Goal: Task Accomplishment & Management: Manage account settings

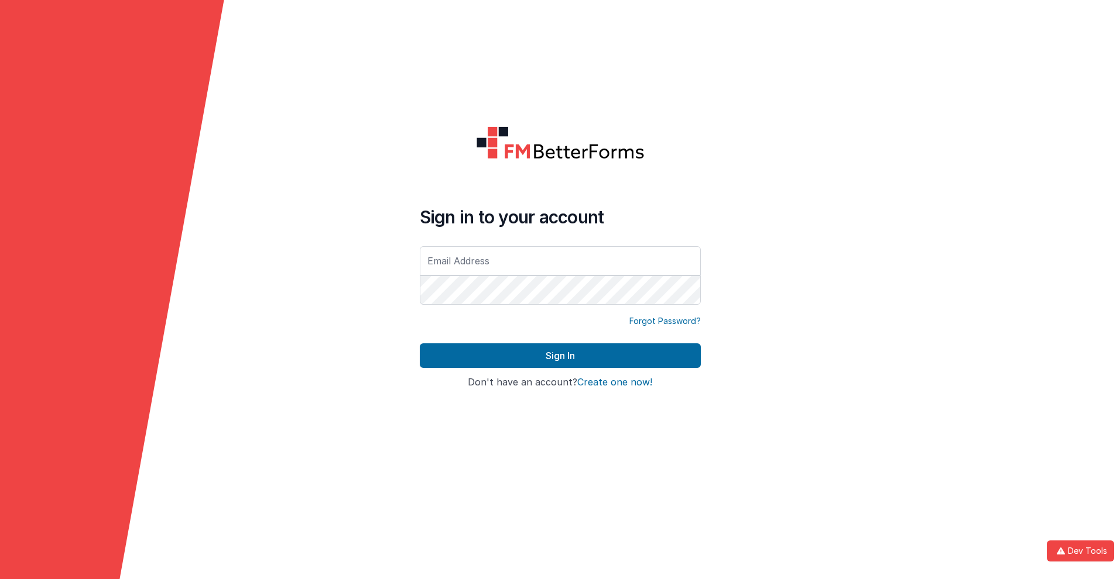
click at [560, 260] on input "text" at bounding box center [560, 260] width 281 height 29
type input "[PERSON_NAME][EMAIL_ADDRESS][DOMAIN_NAME]"
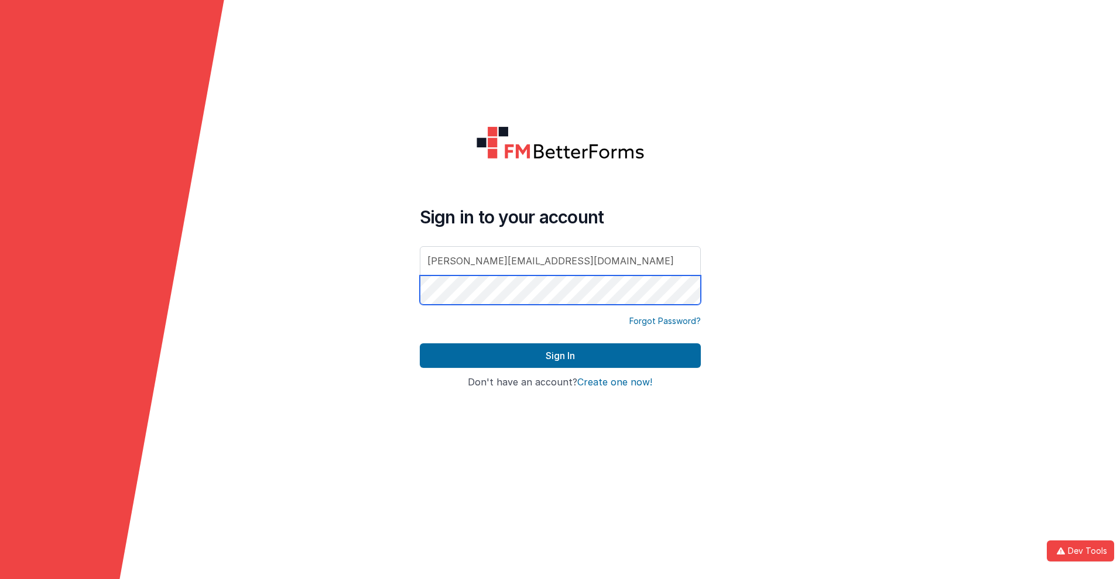
click at [420, 344] on button "Sign In" at bounding box center [560, 356] width 281 height 25
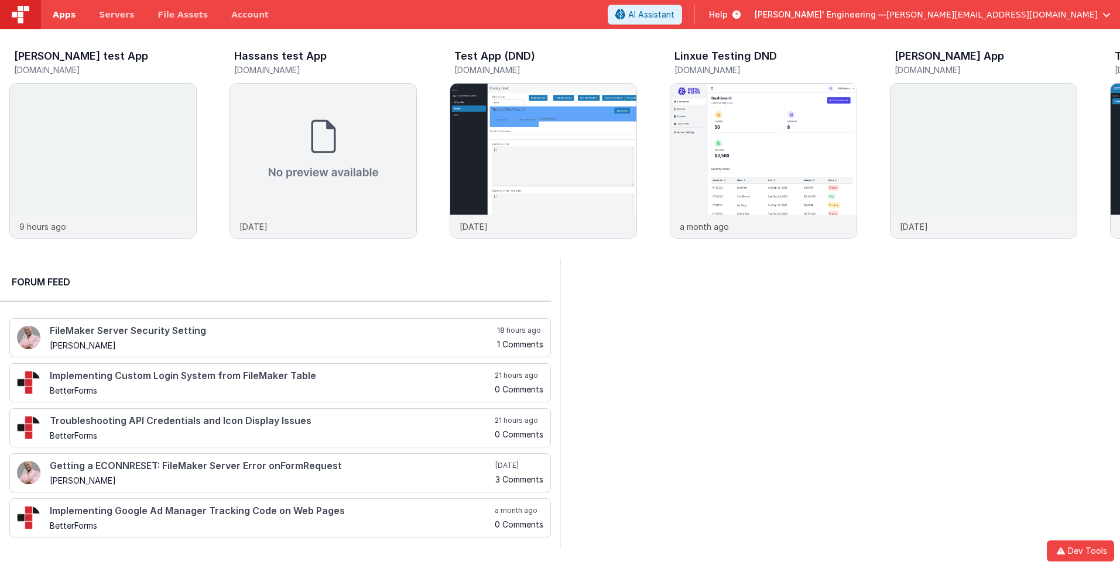
click at [64, 15] on span "Apps" at bounding box center [64, 15] width 23 height 12
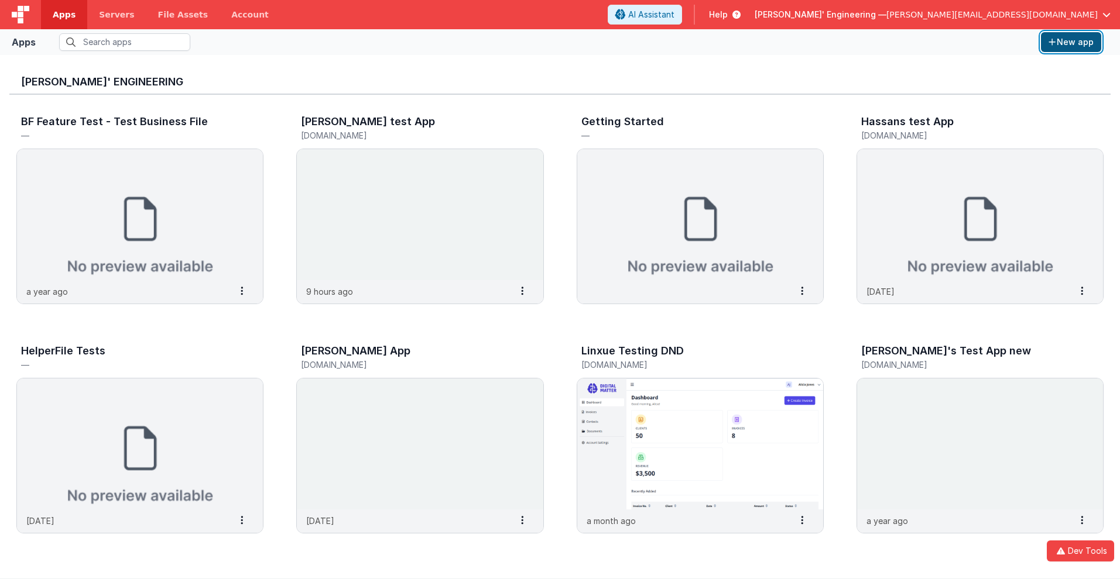
click at [1070, 42] on button "New app" at bounding box center [1071, 42] width 60 height 20
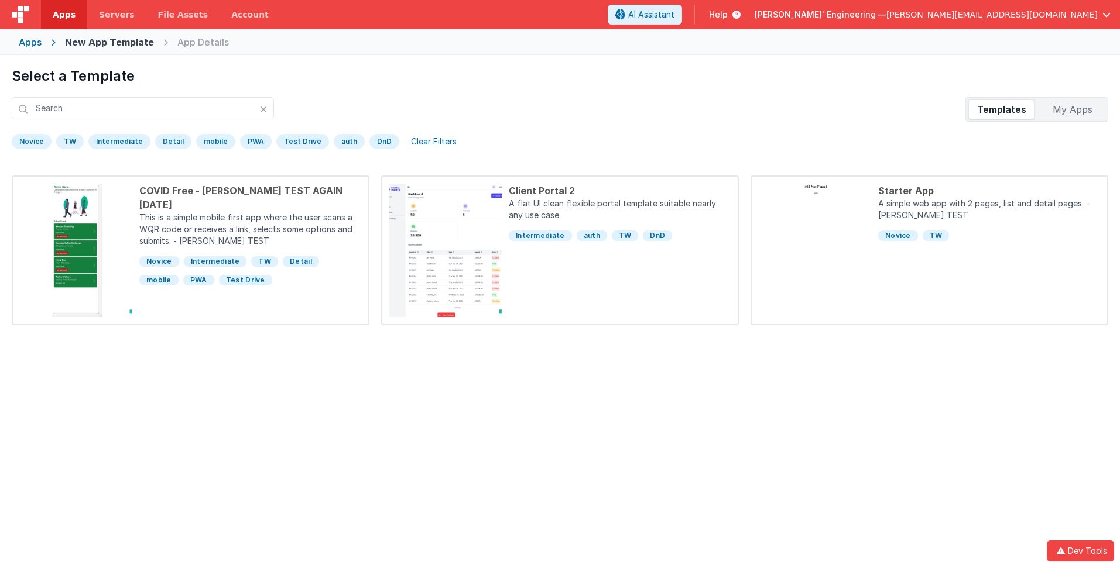
scroll to position [55, 0]
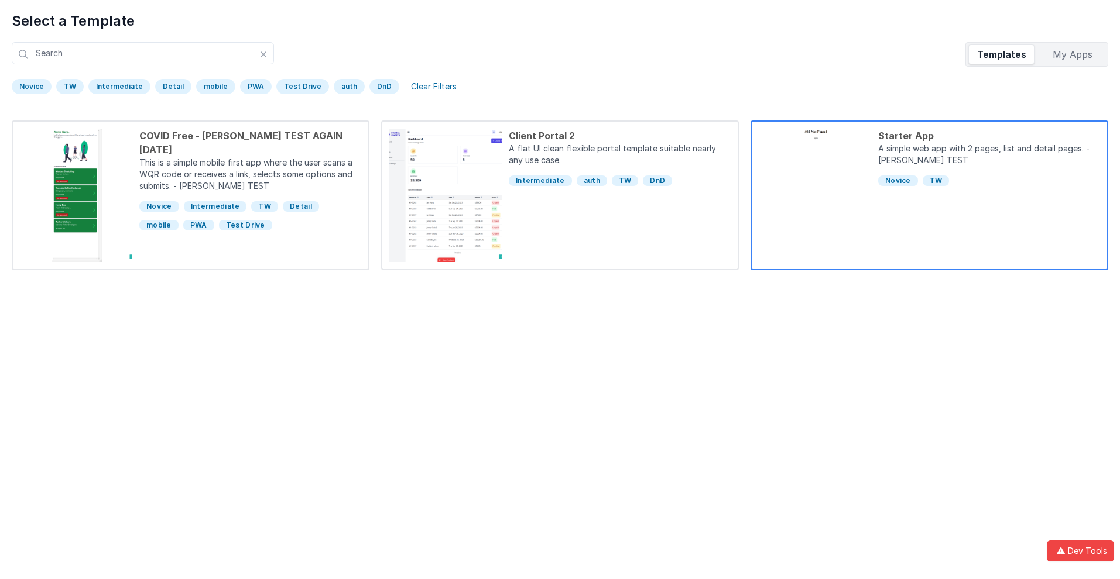
click at [989, 136] on div "Starter App" at bounding box center [989, 136] width 222 height 14
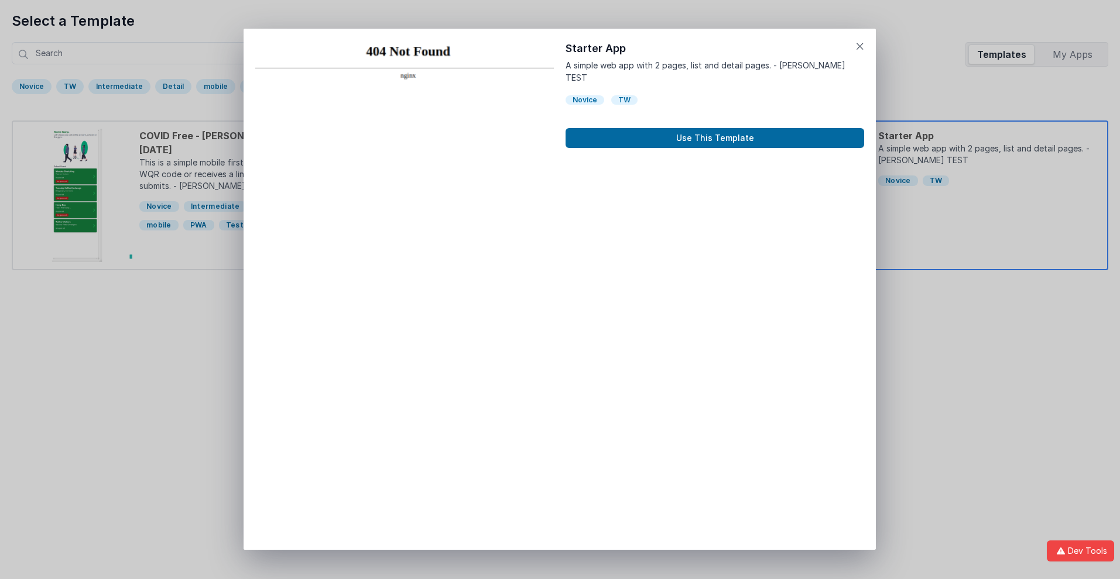
scroll to position [9, 0]
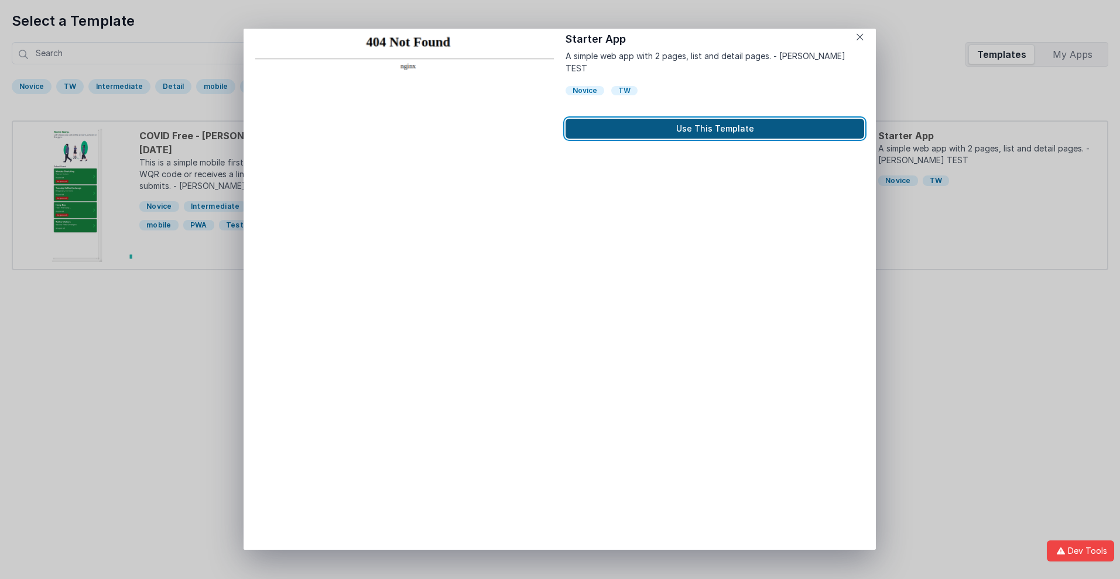
click at [715, 119] on button "Use This Template" at bounding box center [714, 129] width 298 height 20
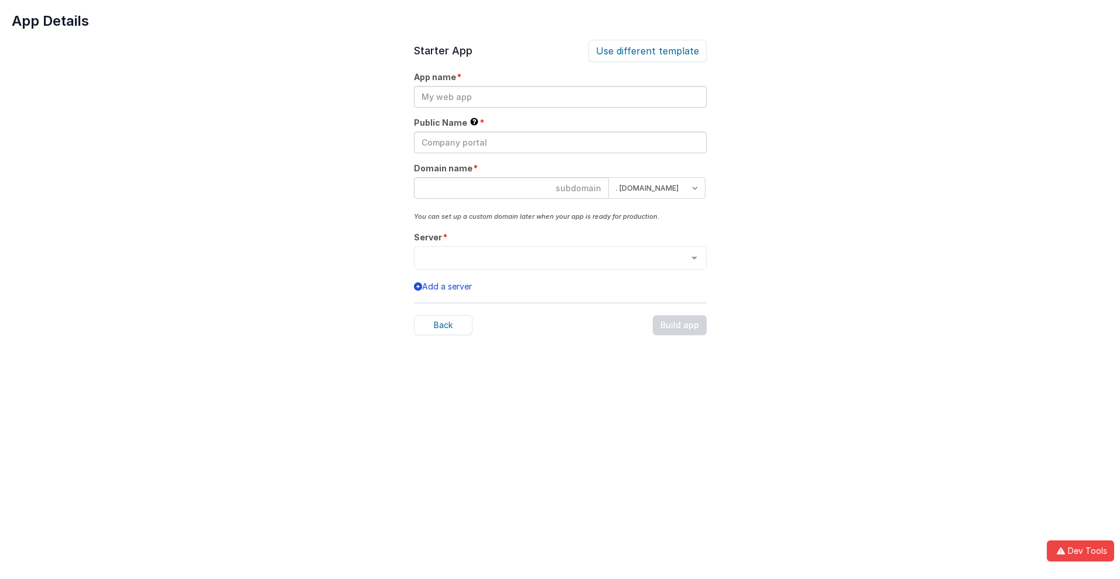
scroll to position [0, 0]
click at [560, 97] on input "text" at bounding box center [560, 97] width 293 height 22
type input "testapp131"
click at [560, 142] on input "text" at bounding box center [560, 143] width 293 height 22
type input "Test"
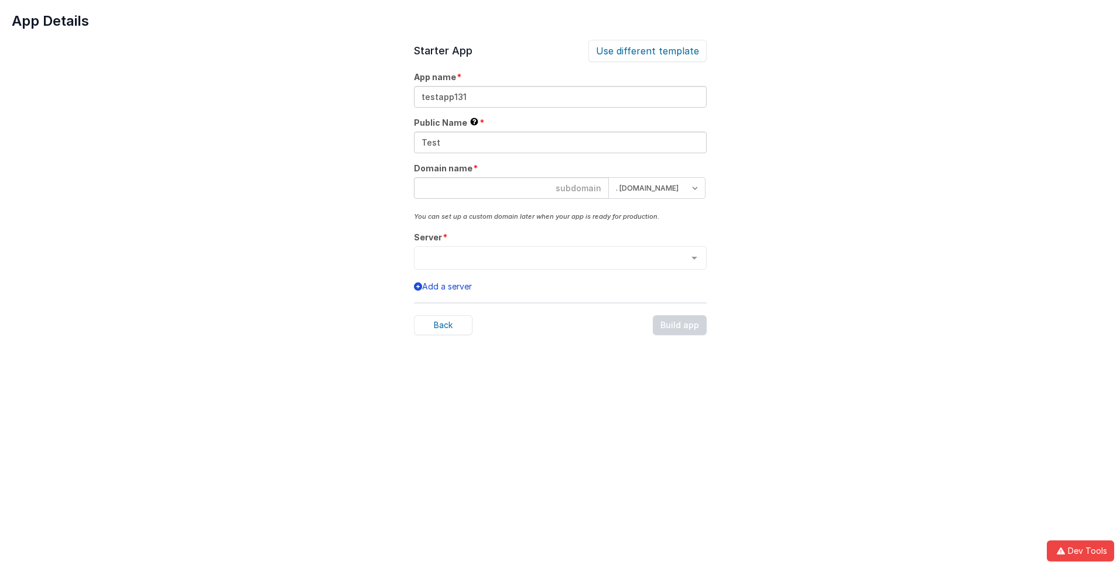
click at [511, 188] on input at bounding box center [511, 188] width 195 height 22
type input "testapp131"
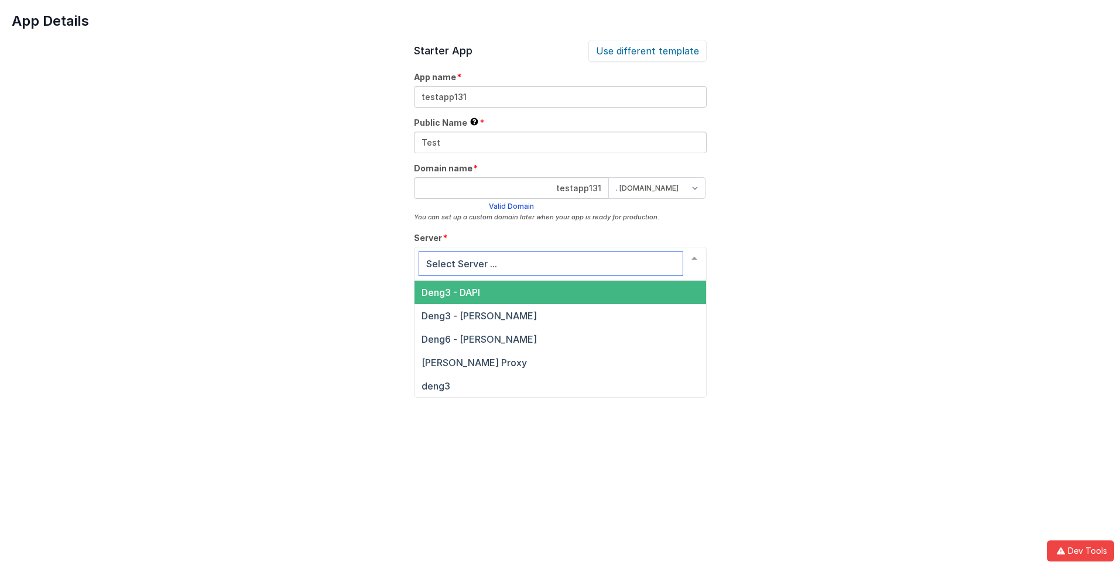
scroll to position [40, 0]
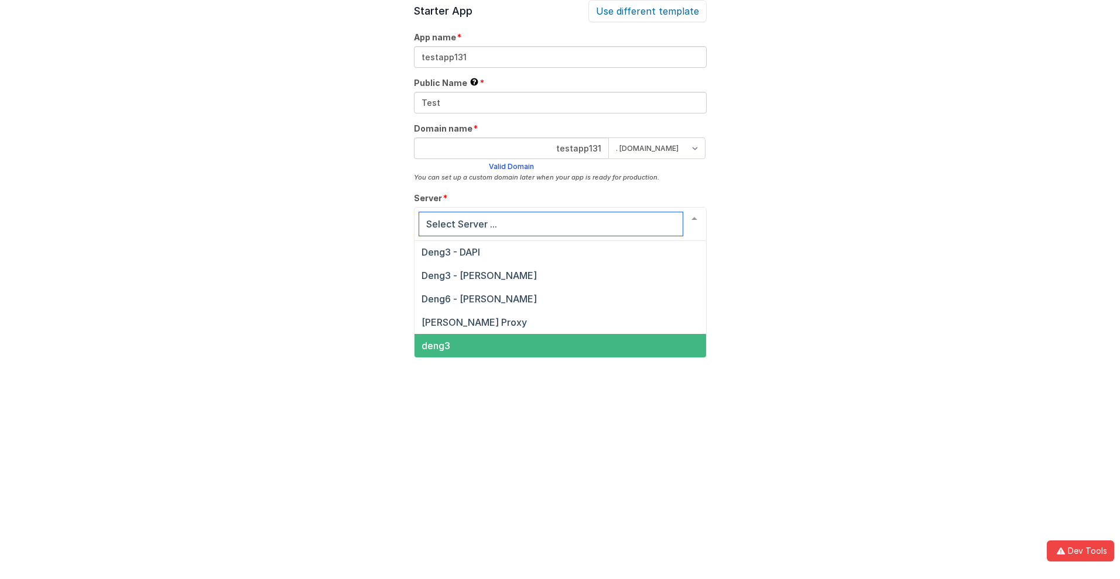
click at [435, 346] on span "deng3" at bounding box center [435, 346] width 29 height 12
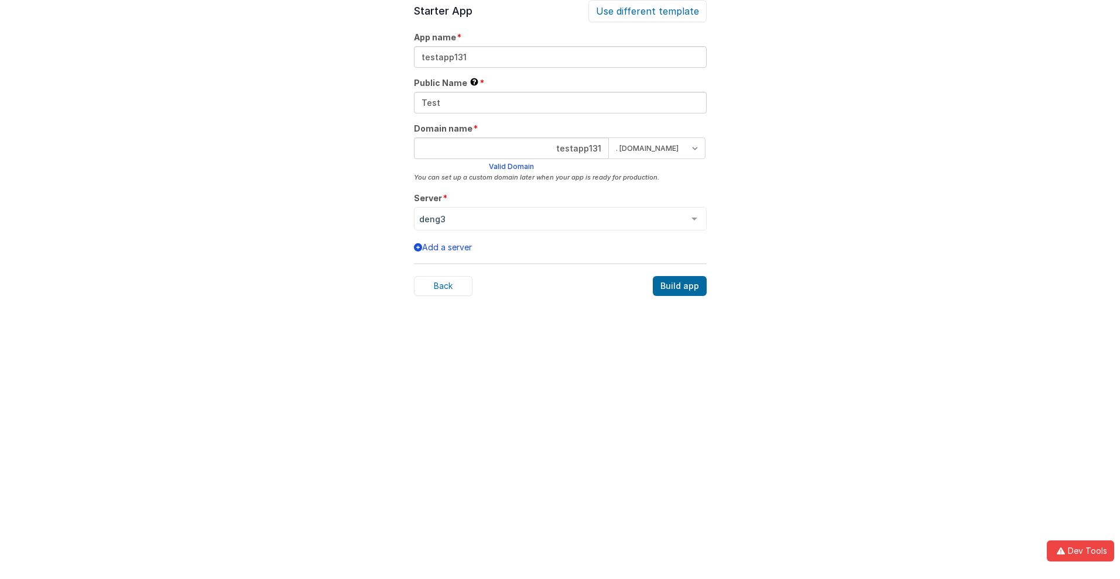
scroll to position [36, 0]
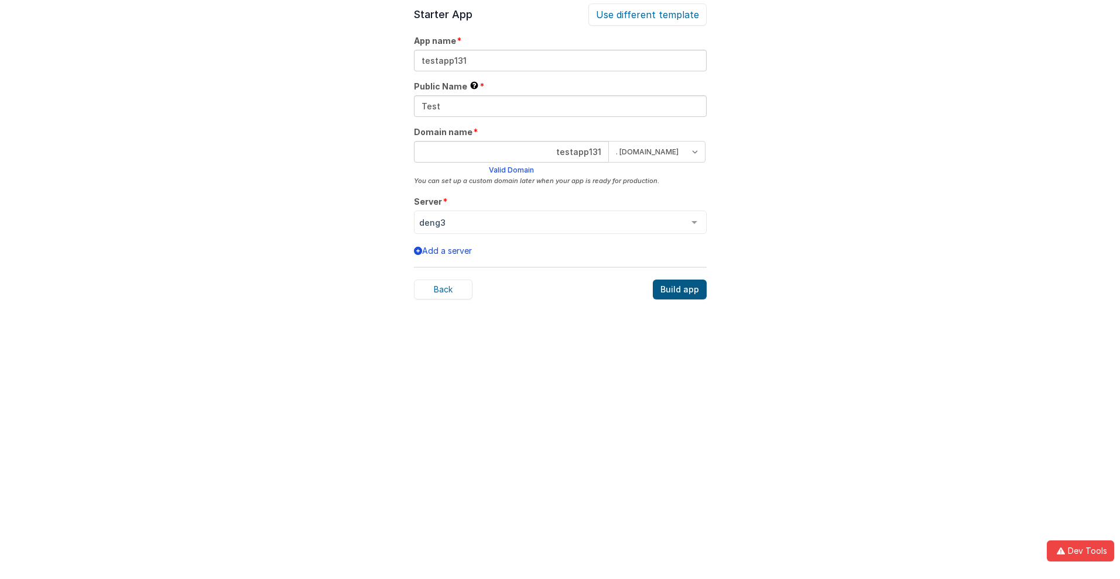
click at [680, 290] on div "Build app" at bounding box center [680, 290] width 54 height 20
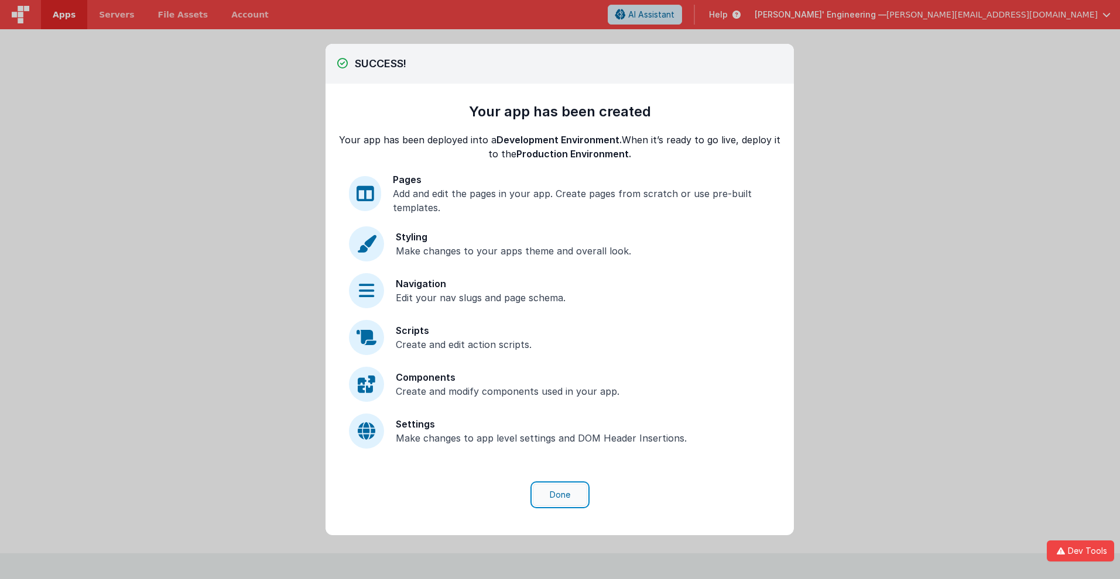
click at [560, 495] on button "Done" at bounding box center [560, 495] width 54 height 22
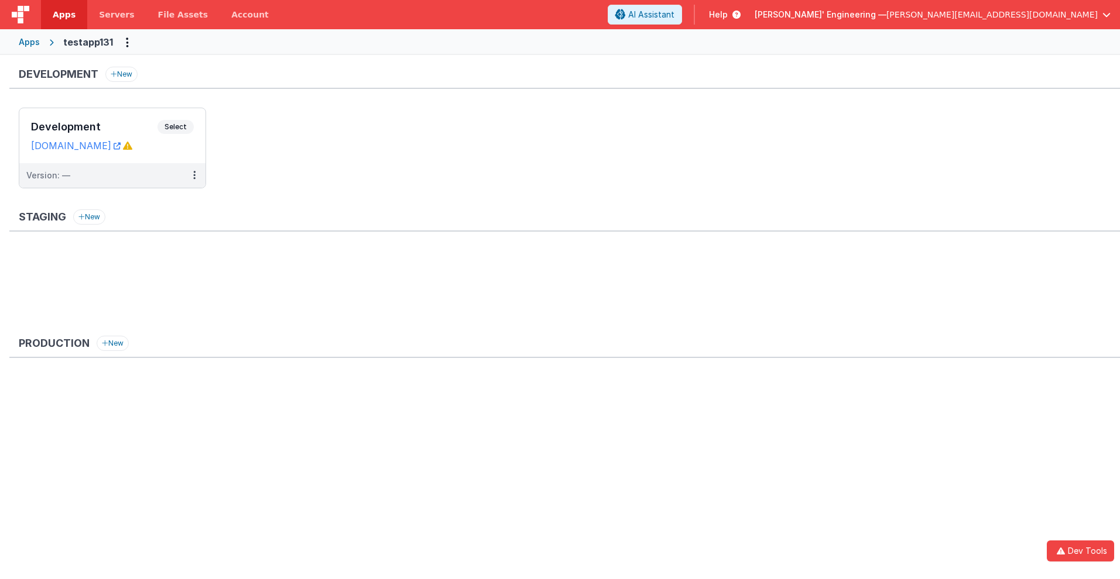
click at [64, 15] on span "Apps" at bounding box center [64, 15] width 23 height 12
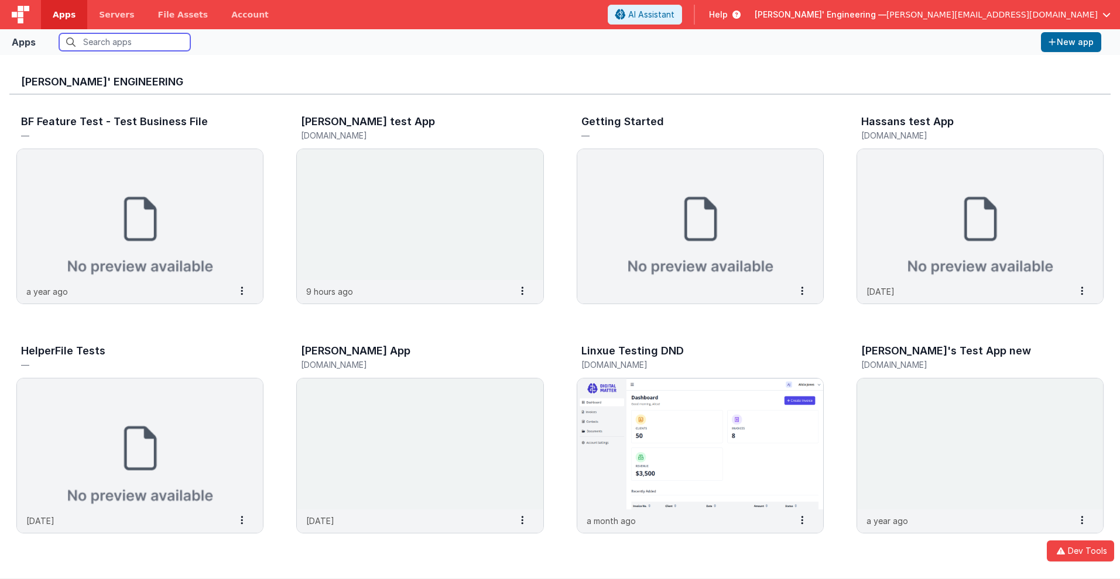
click at [125, 42] on input "text" at bounding box center [124, 42] width 131 height 18
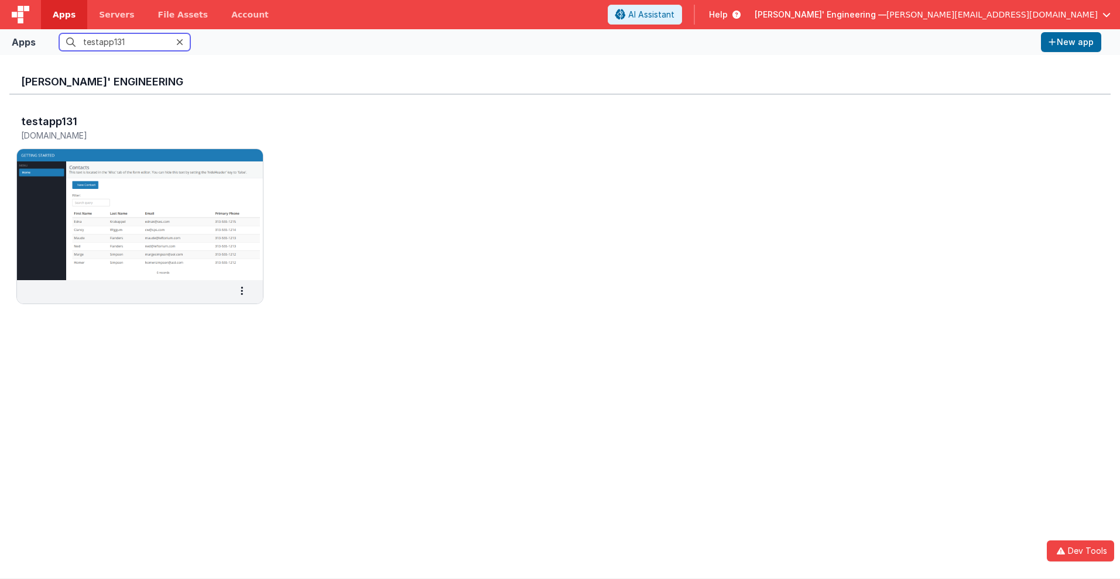
scroll to position [9, 0]
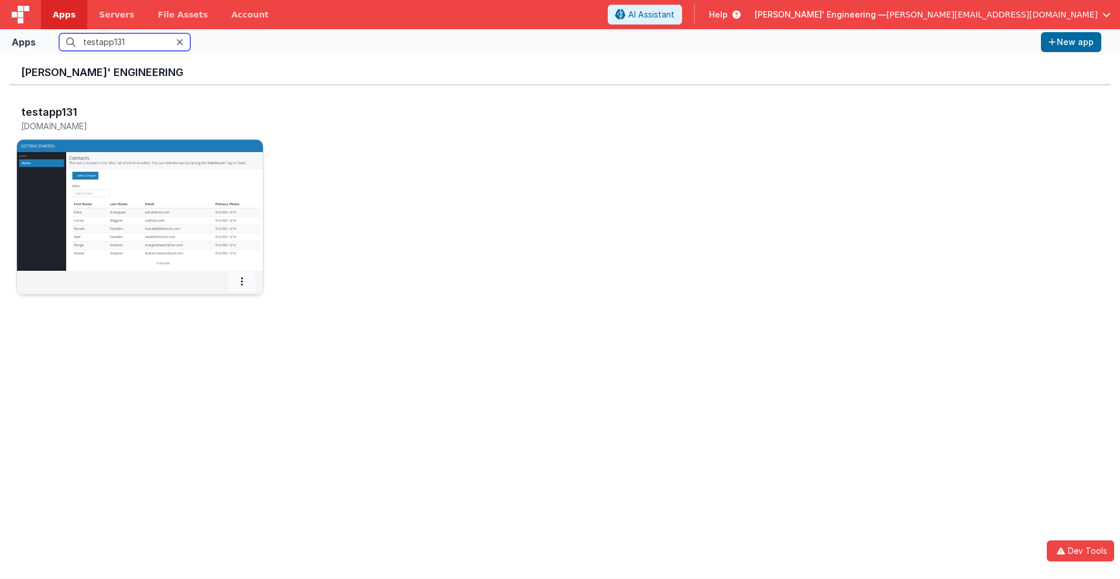
type input "testapp131"
click at [242, 282] on icon at bounding box center [242, 282] width 2 height 1
click at [211, 302] on span "Settings" at bounding box center [211, 302] width 33 height 10
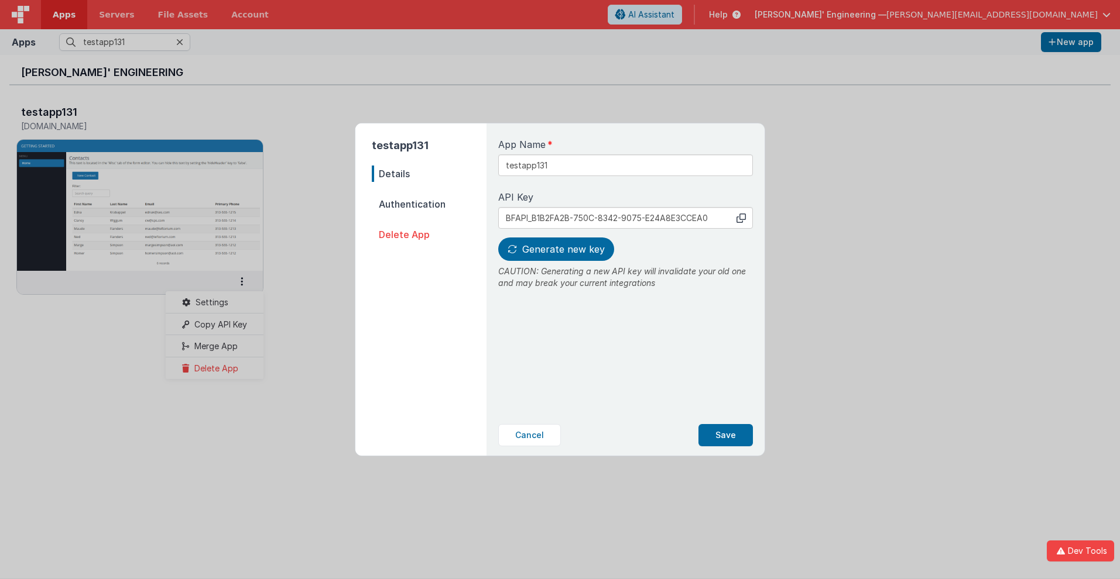
click at [429, 174] on span "Details" at bounding box center [429, 174] width 115 height 16
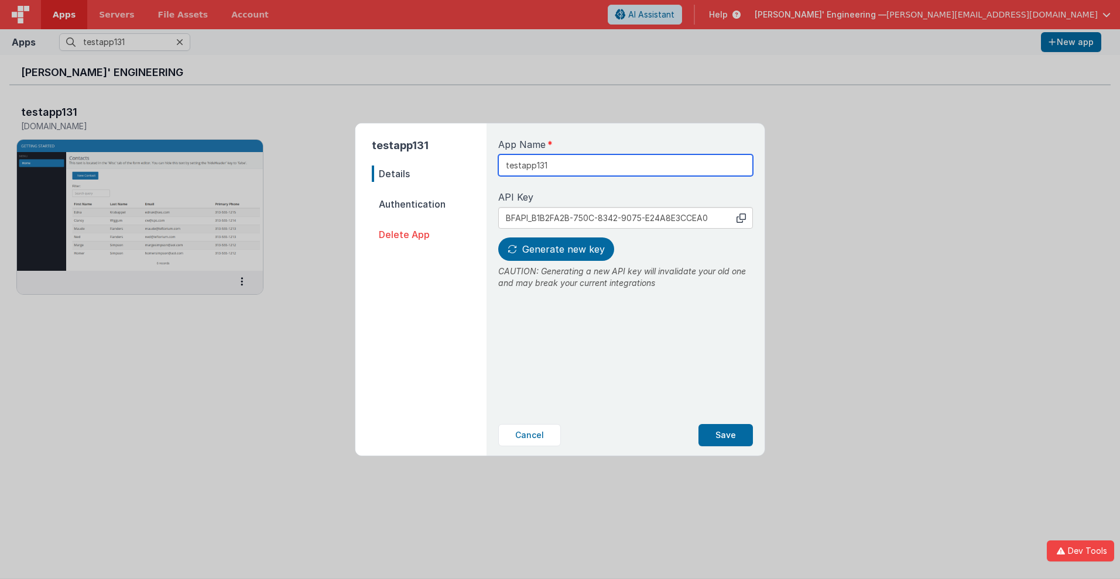
click at [586, 161] on input "testapp131" at bounding box center [625, 166] width 255 height 22
click at [741, 218] on icon at bounding box center [740, 218] width 9 height 9
click at [554, 249] on span "Generate new key" at bounding box center [563, 249] width 83 height 12
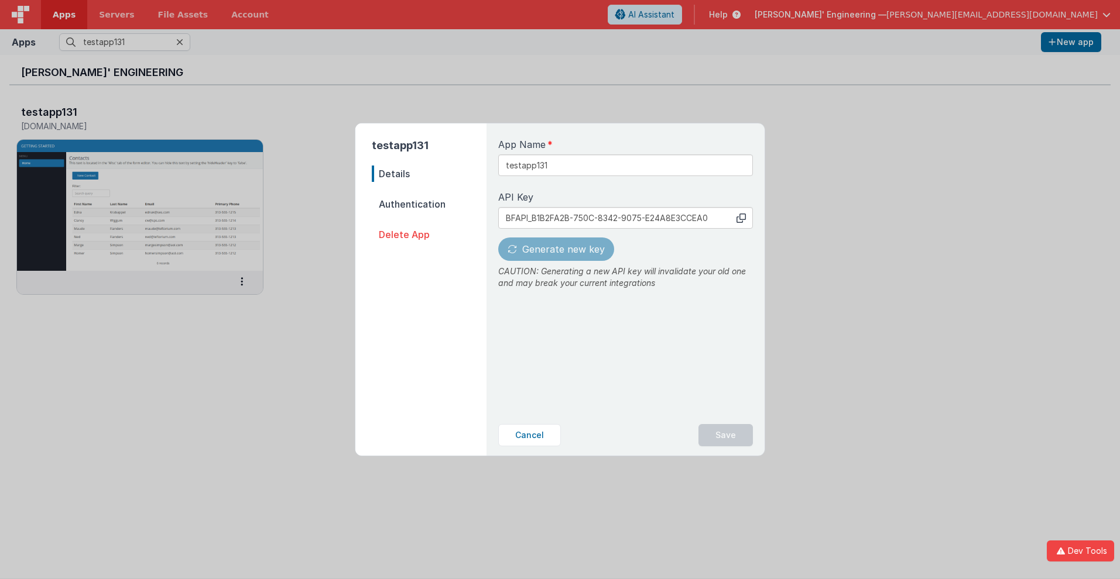
type input "BFAPI_F2929CB0-6B8F-7644-803A-CD004A6B699A"
click at [726, 435] on button "Save" at bounding box center [725, 435] width 54 height 22
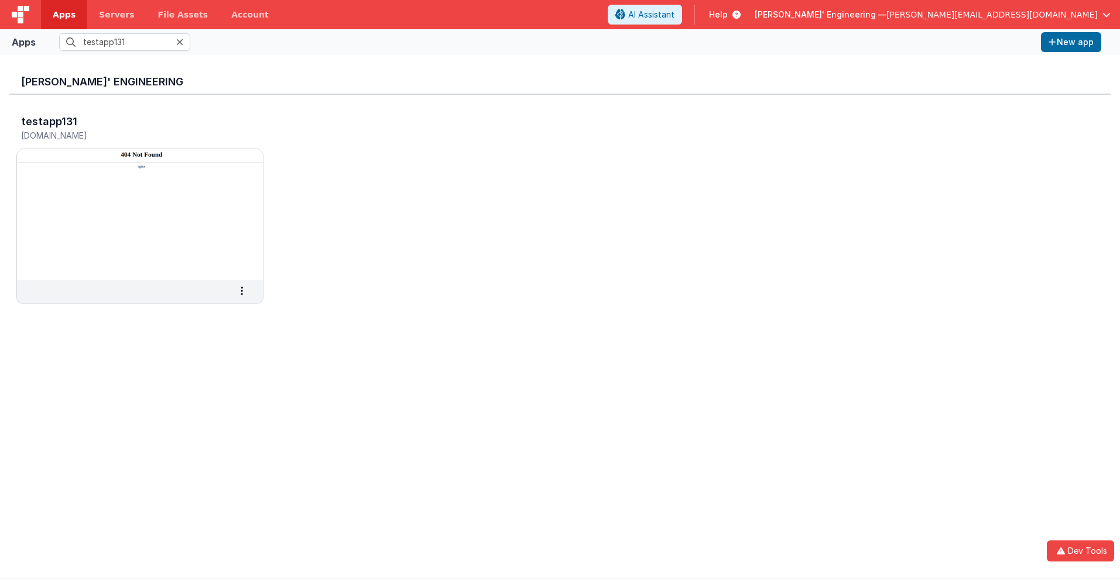
scroll to position [0, 0]
click at [48, 121] on h3 "testapp131" at bounding box center [49, 122] width 56 height 12
click at [64, 15] on span "Apps" at bounding box center [64, 15] width 23 height 12
click at [125, 42] on input "text" at bounding box center [124, 42] width 131 height 18
type input "testapp131"
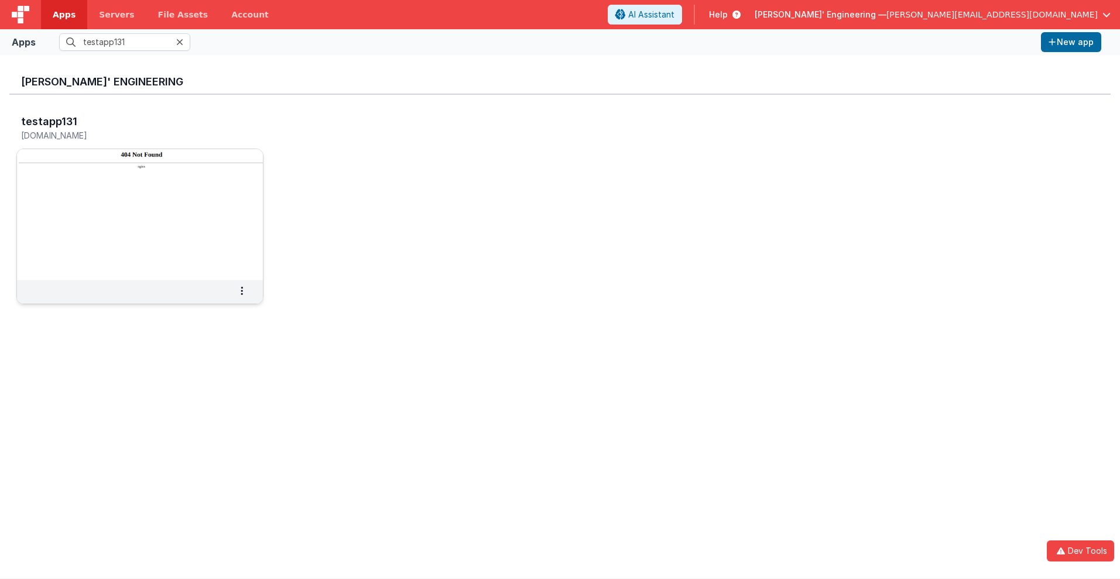
click at [109, 160] on img at bounding box center [140, 214] width 246 height 131
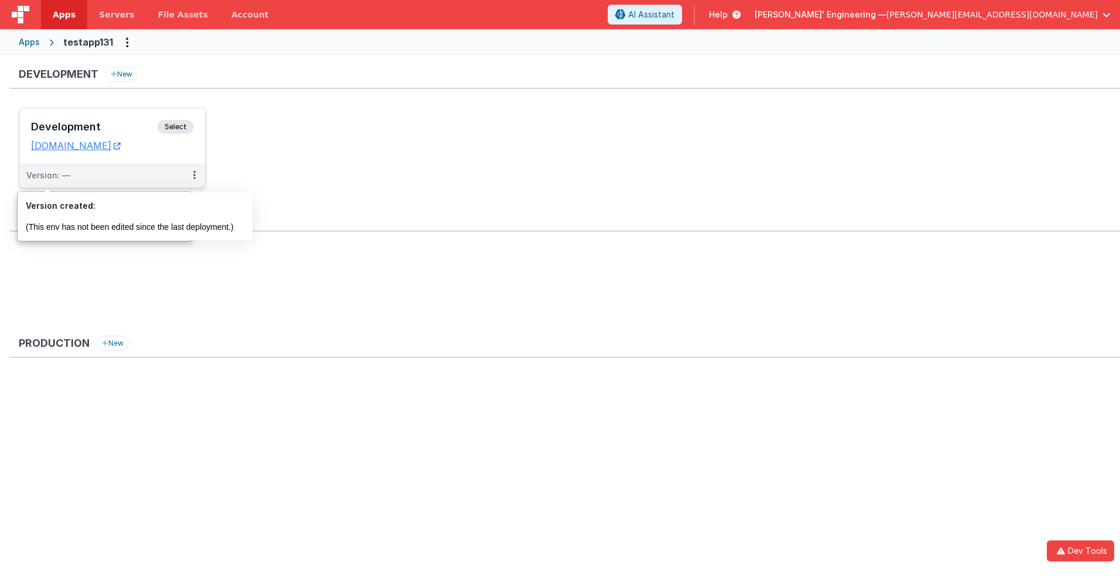
click at [47, 176] on div "Version: —" at bounding box center [48, 176] width 44 height 12
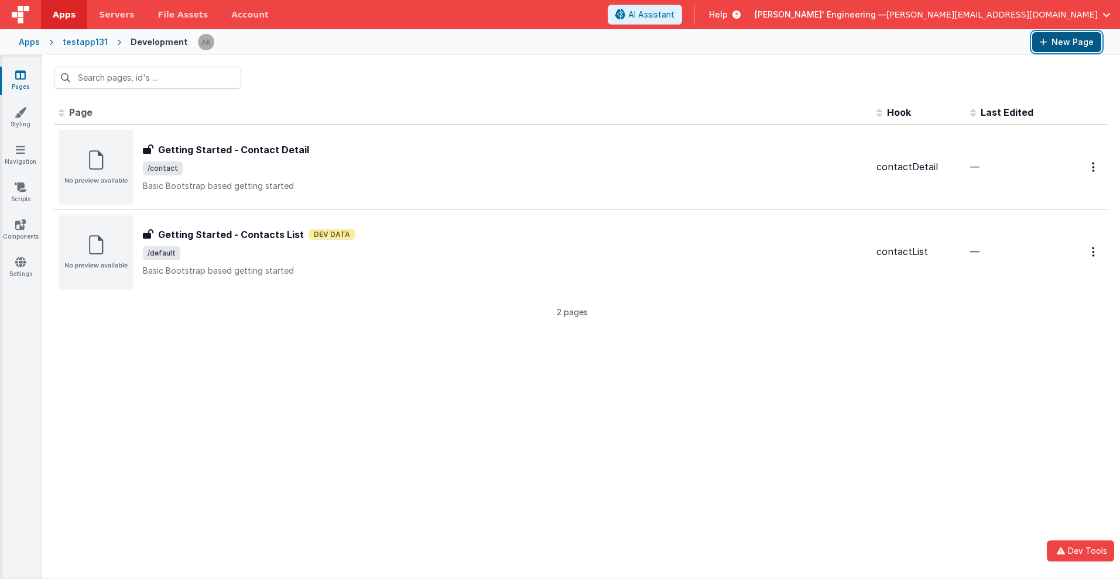
click at [1066, 42] on button "New Page" at bounding box center [1066, 42] width 69 height 20
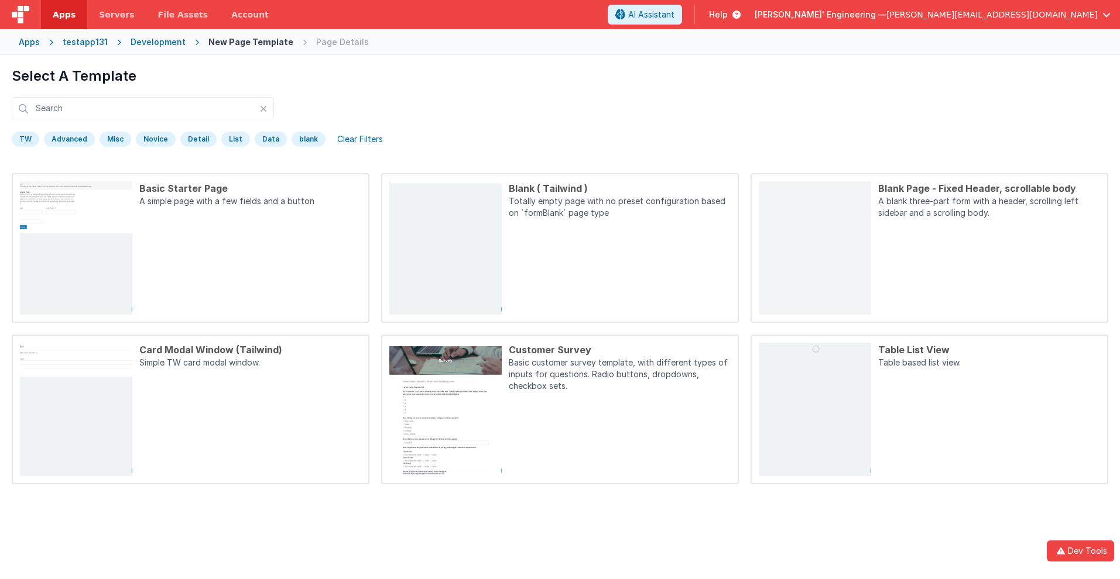
scroll to position [55, 0]
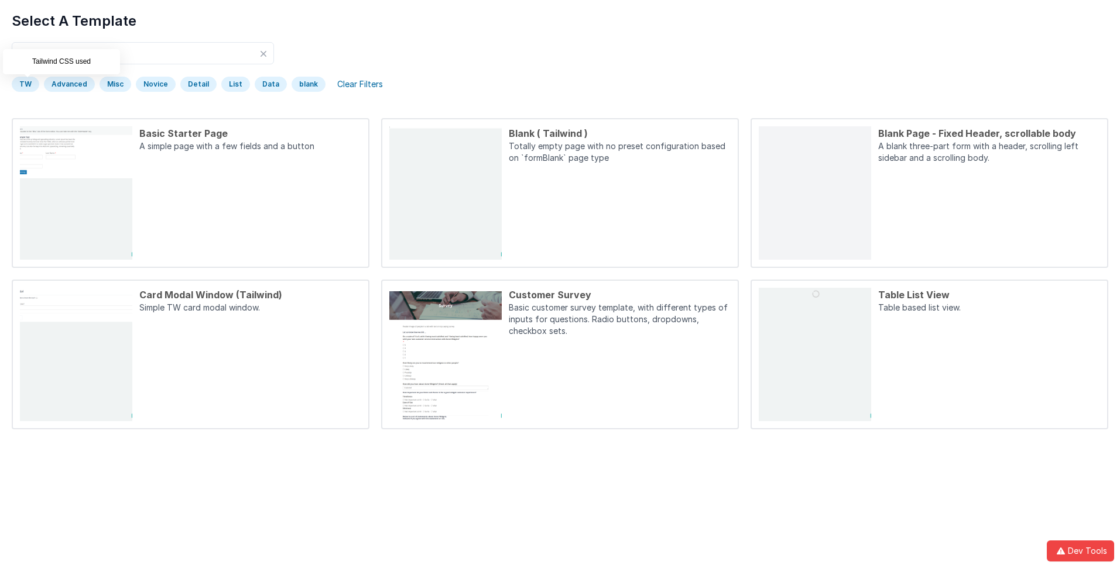
click at [25, 84] on div "TW" at bounding box center [26, 84] width 28 height 15
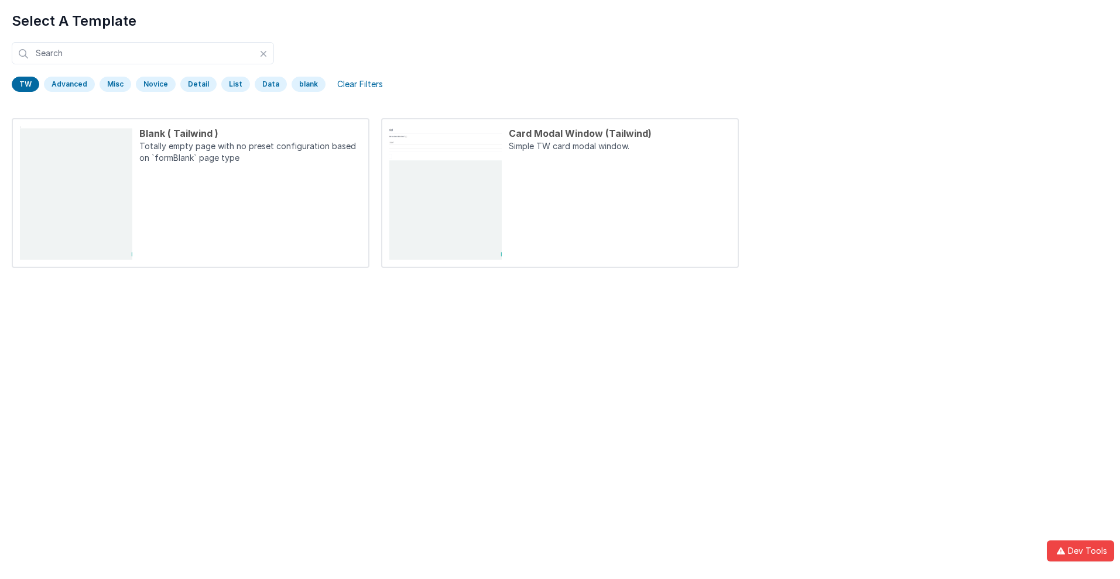
click at [25, 84] on div "TW" at bounding box center [26, 84] width 28 height 15
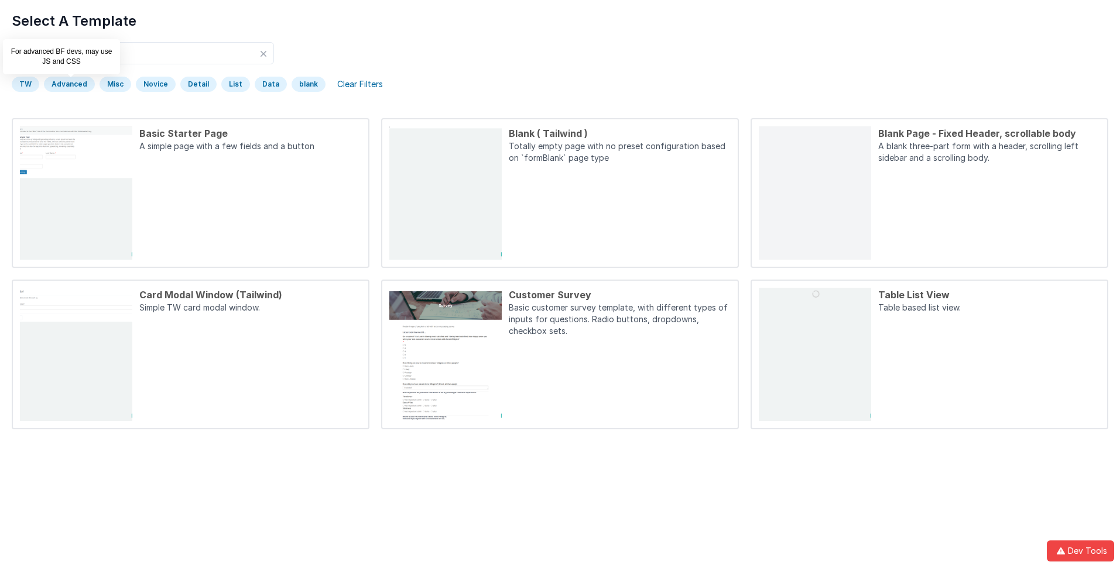
click at [68, 84] on div "Advanced" at bounding box center [69, 84] width 51 height 15
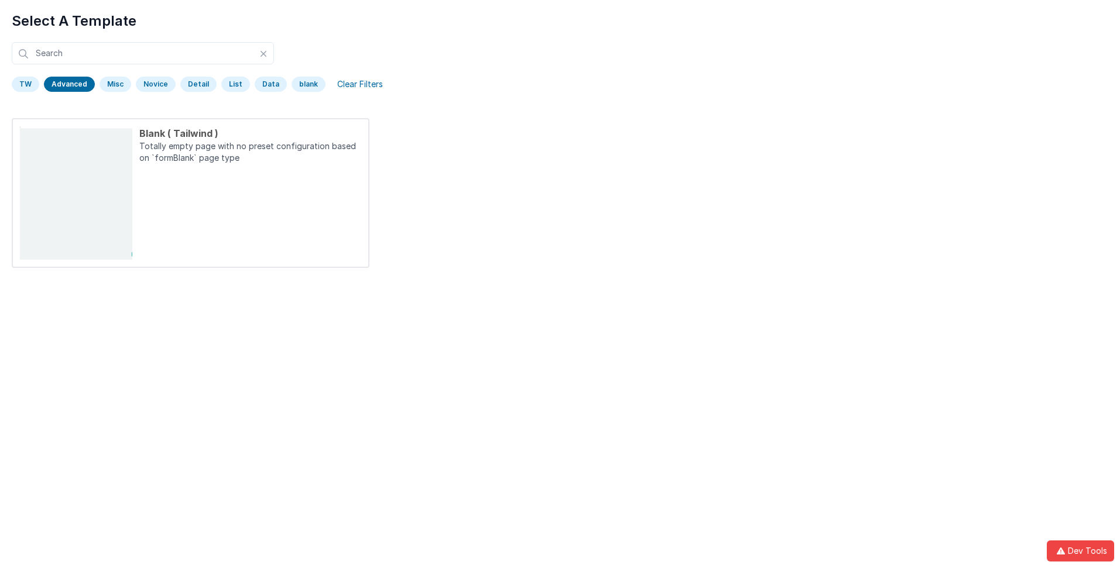
click at [68, 84] on div "Advanced" at bounding box center [69, 84] width 51 height 15
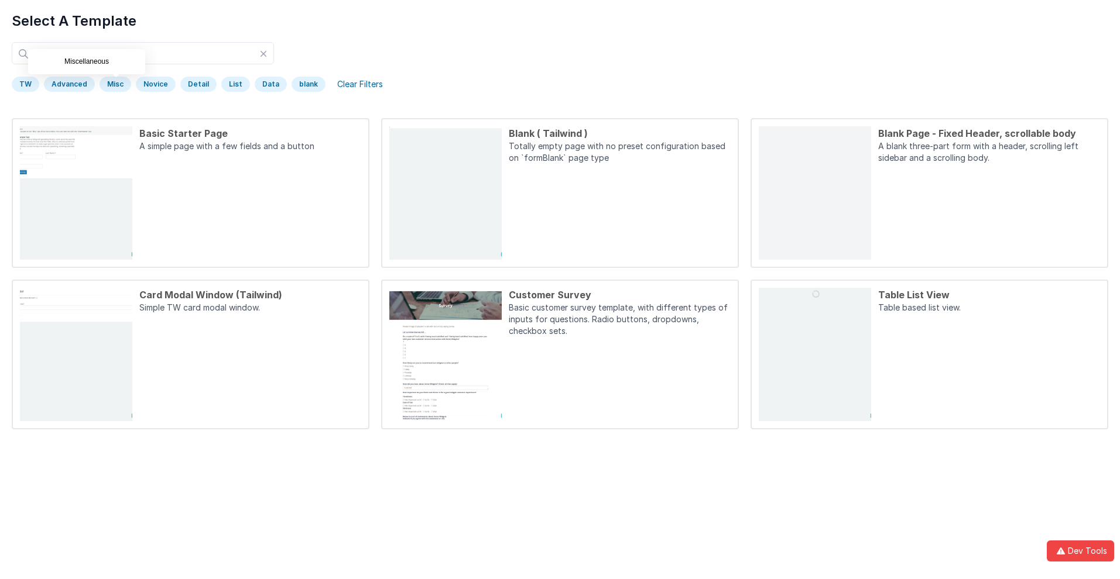
click at [113, 84] on div "Misc" at bounding box center [115, 84] width 32 height 15
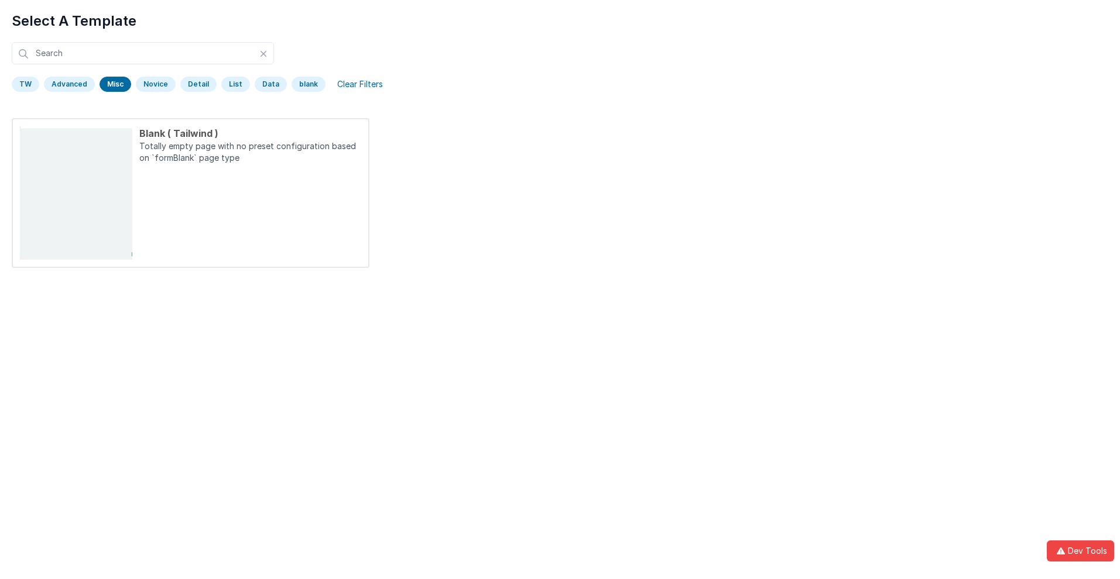
click at [113, 84] on div "Misc" at bounding box center [115, 84] width 32 height 15
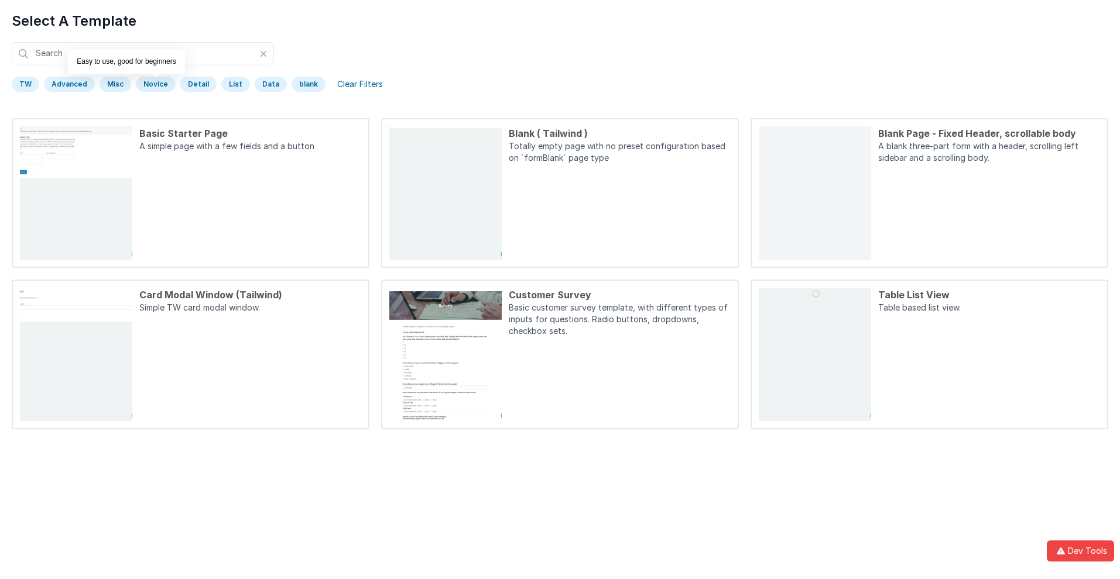
click at [153, 84] on div "Novice" at bounding box center [156, 84] width 40 height 15
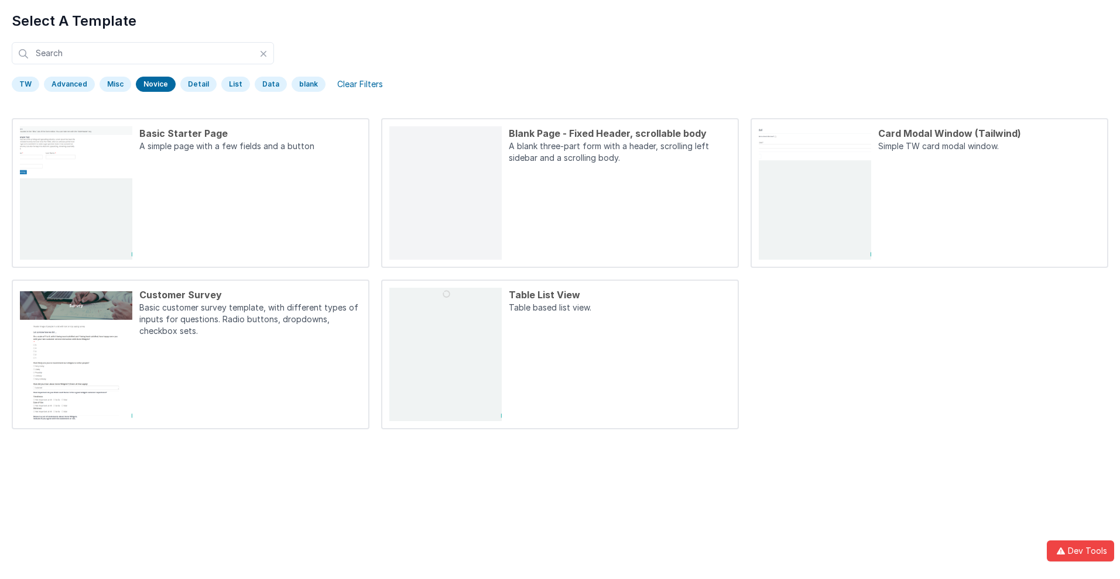
click at [153, 84] on div "Novice" at bounding box center [156, 84] width 40 height 15
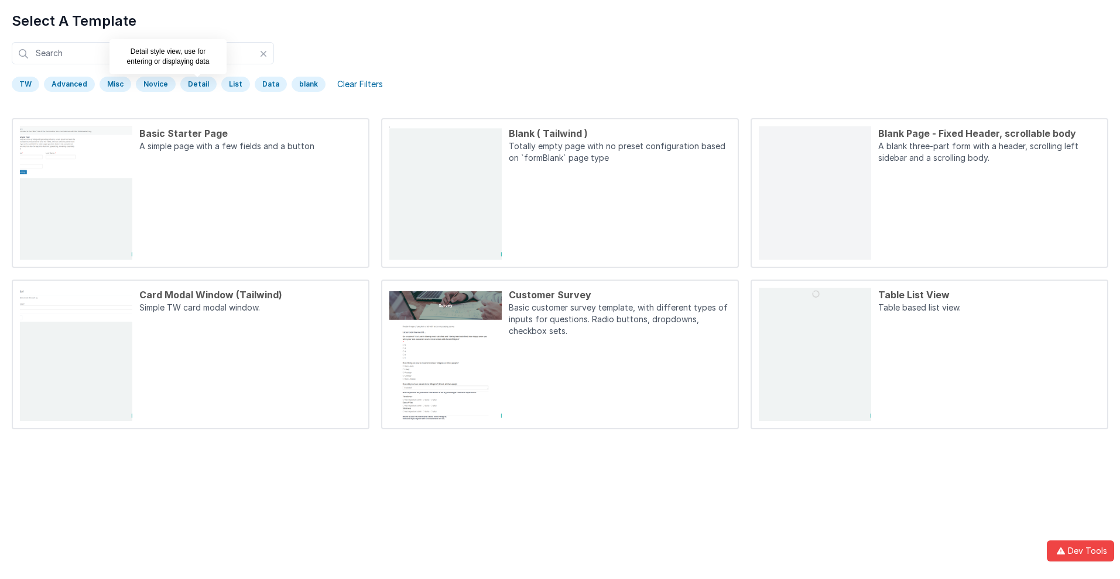
click at [194, 84] on div "Detail" at bounding box center [198, 84] width 36 height 15
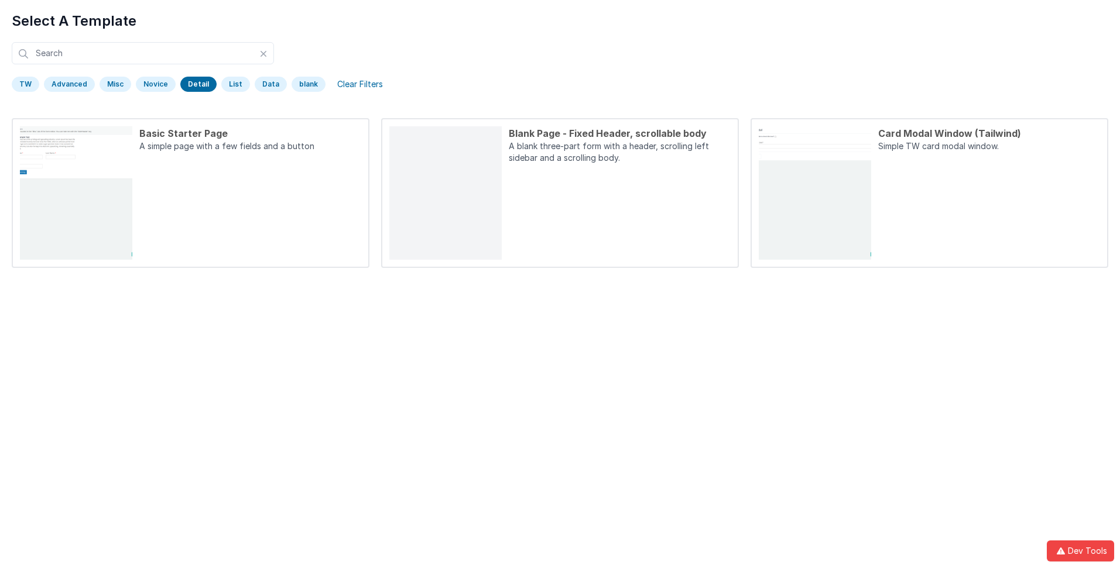
click at [194, 84] on div "Detail" at bounding box center [198, 84] width 36 height 15
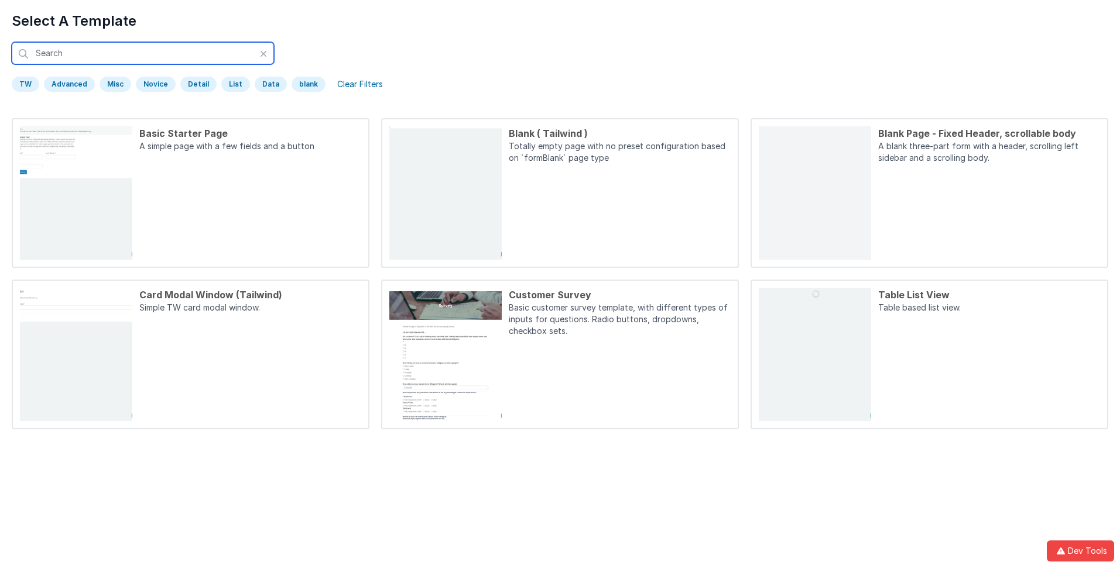
click at [143, 53] on input "text" at bounding box center [143, 53] width 262 height 22
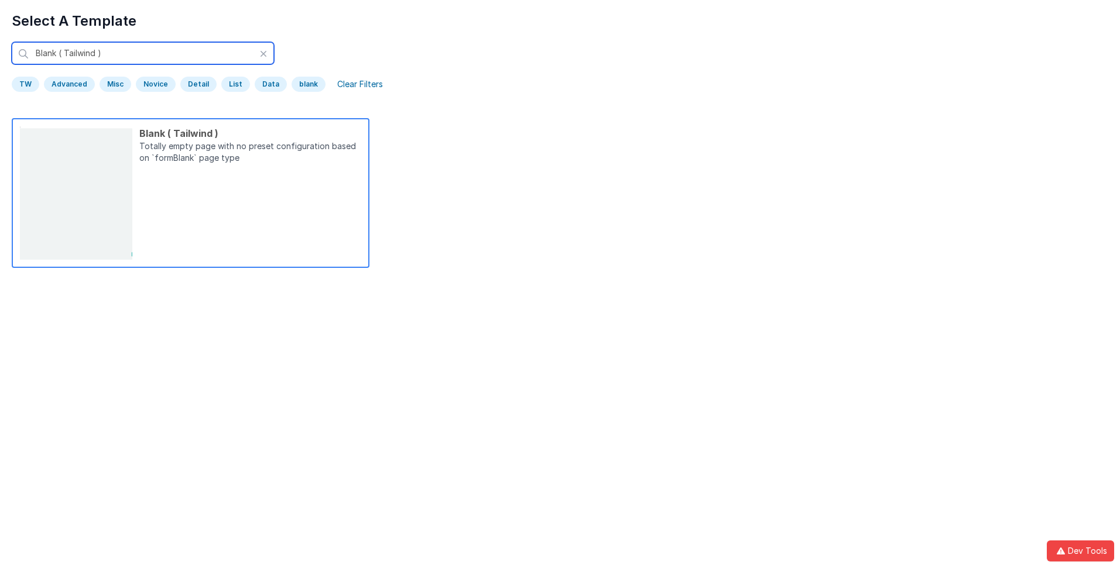
type input "Blank ( Tailwind )"
click at [250, 153] on p "Totally empty page with no preset configuration based on `formBlank` page type" at bounding box center [250, 153] width 222 height 26
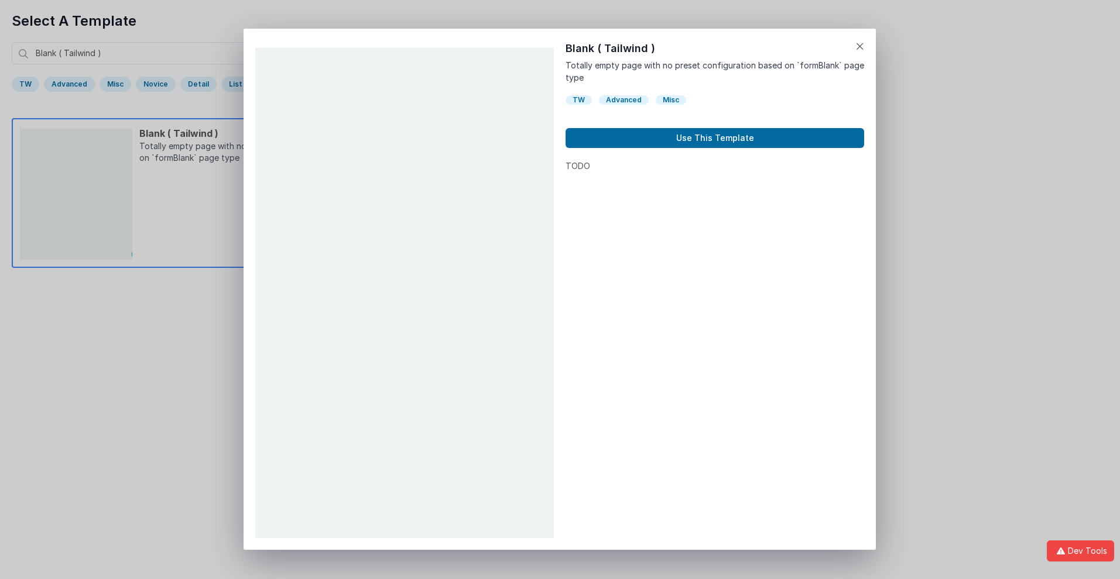
scroll to position [9, 0]
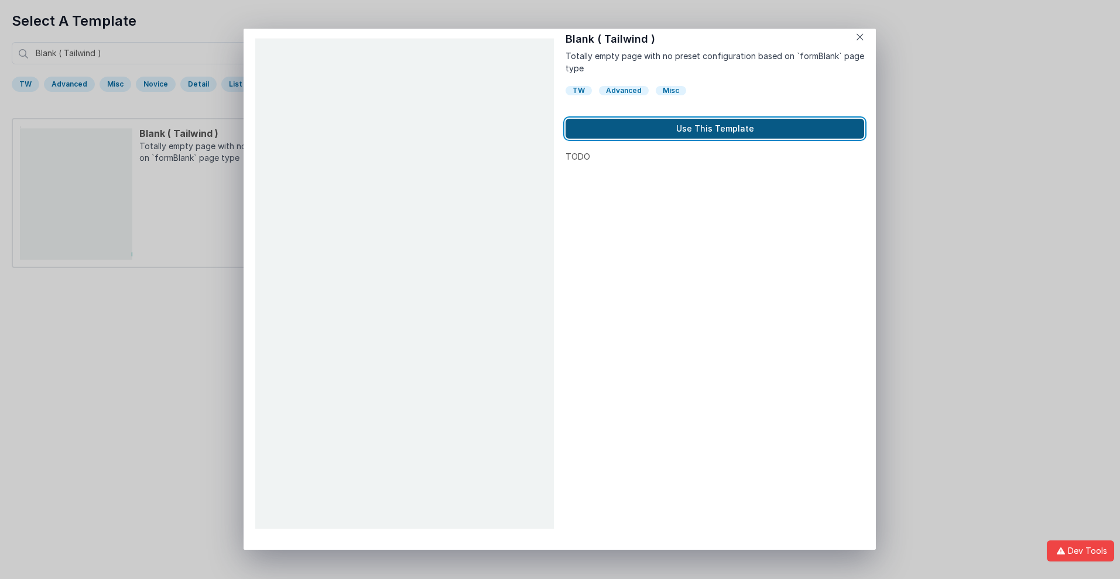
click at [715, 129] on button "Use This Template" at bounding box center [714, 129] width 298 height 20
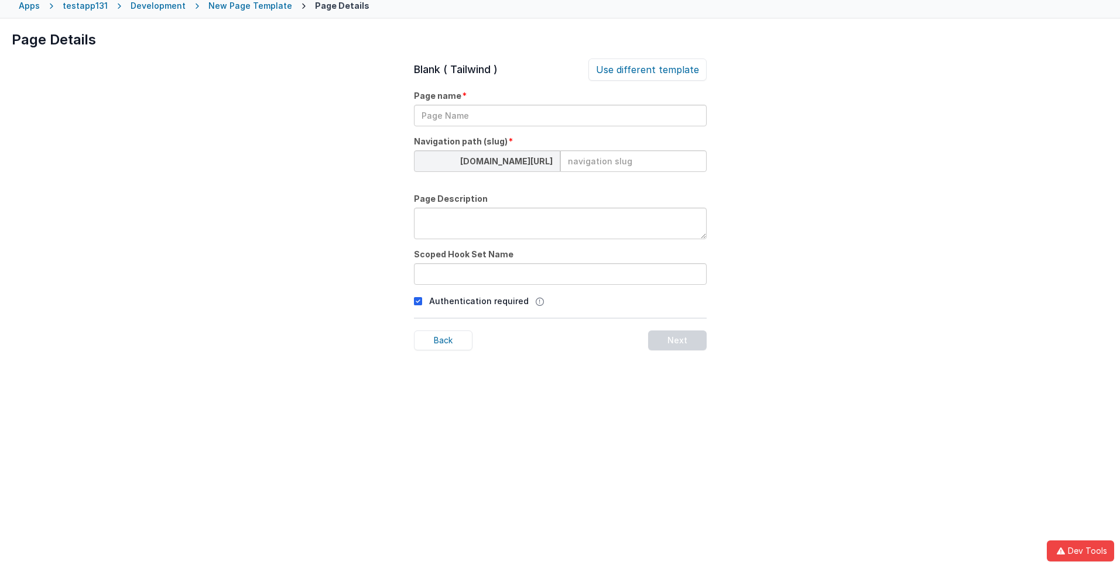
scroll to position [55, 0]
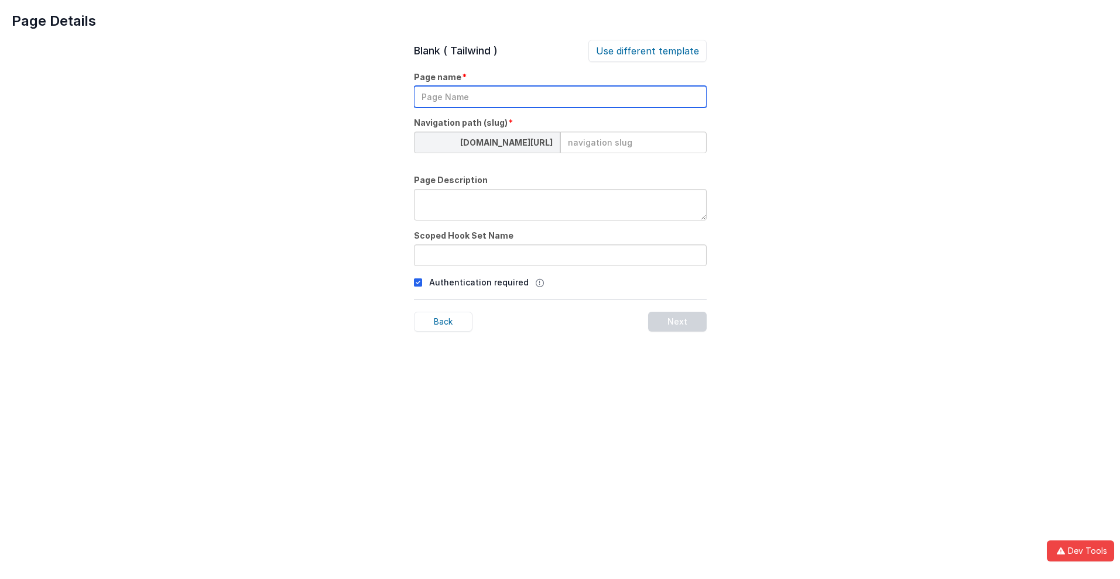
click at [560, 97] on input "text" at bounding box center [560, 97] width 293 height 22
type input "TestPage"
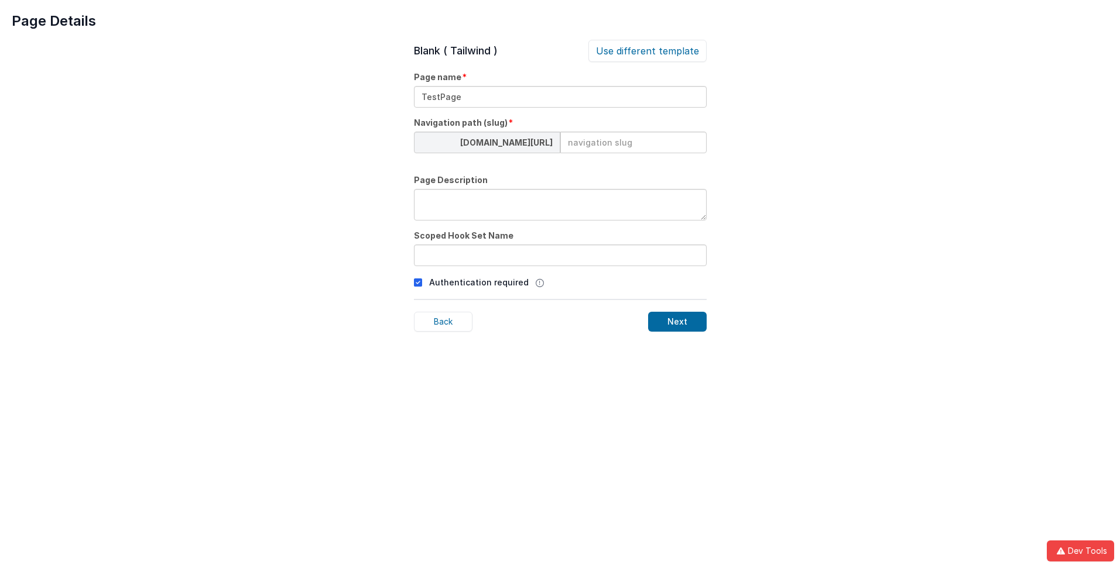
click at [633, 142] on input at bounding box center [633, 143] width 146 height 22
type input "testpage"
click at [560, 205] on textarea at bounding box center [560, 205] width 293 height 32
type textarea "Test Description"
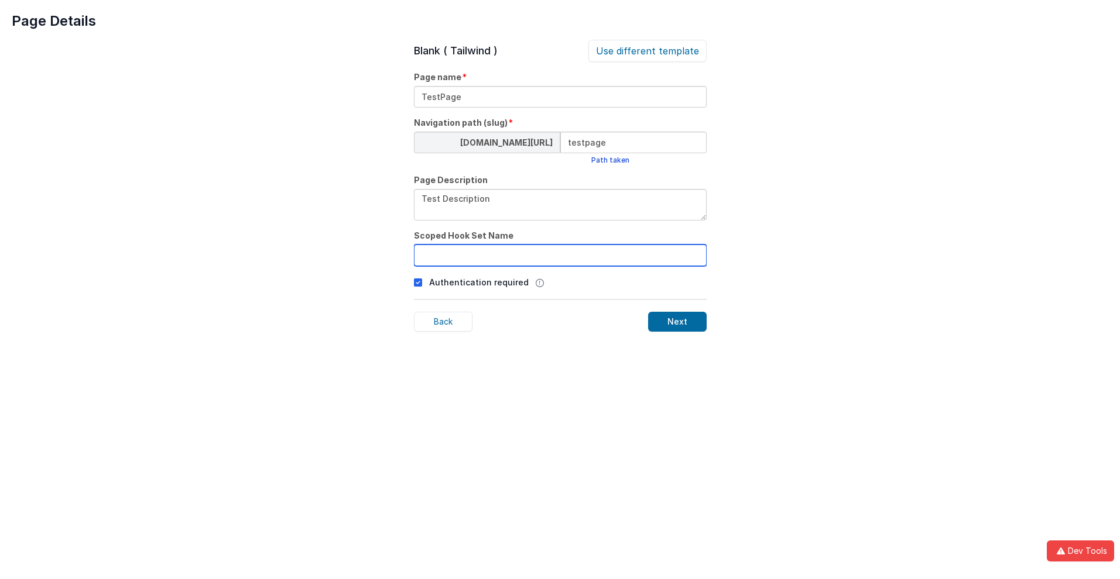
click at [560, 255] on input "text" at bounding box center [560, 256] width 293 height 22
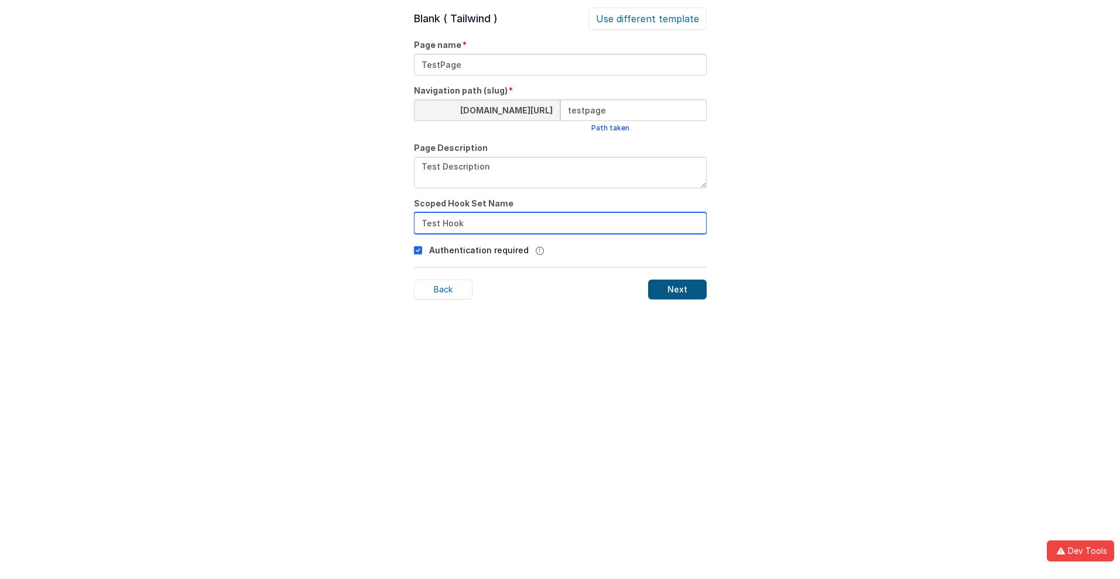
type input "Test Hook"
click at [677, 290] on div "Next" at bounding box center [677, 290] width 59 height 20
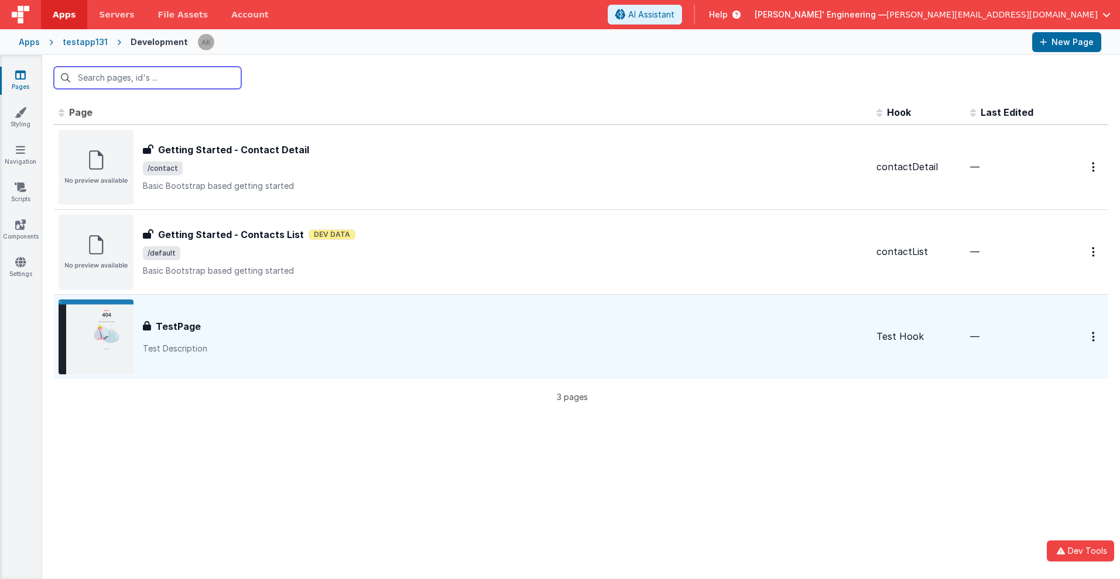
click at [147, 78] on input "text" at bounding box center [147, 78] width 187 height 22
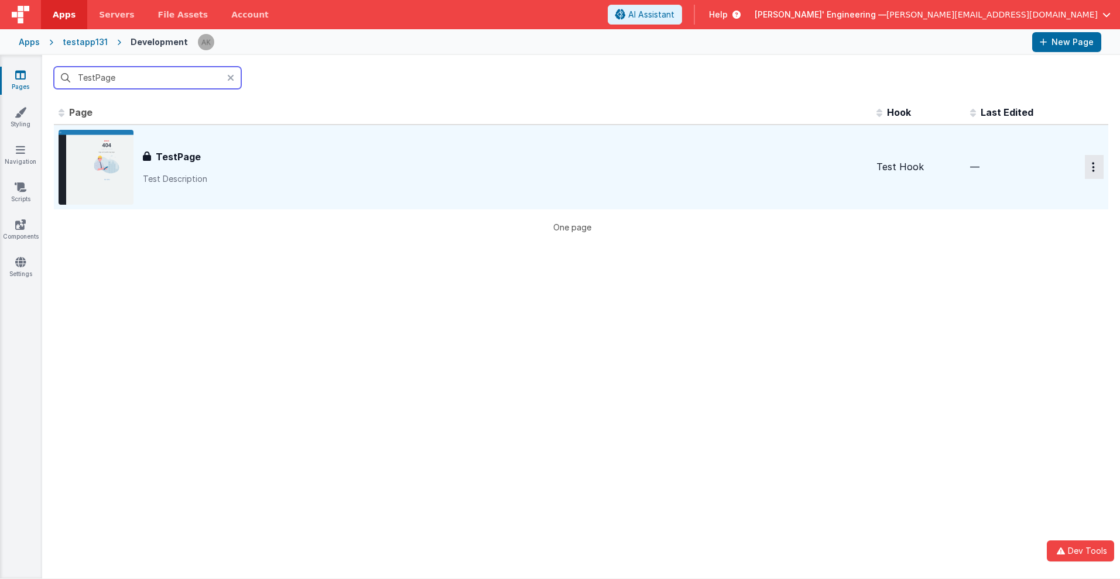
type input "TestPage"
click at [1092, 167] on icon "Options" at bounding box center [1093, 167] width 3 height 10
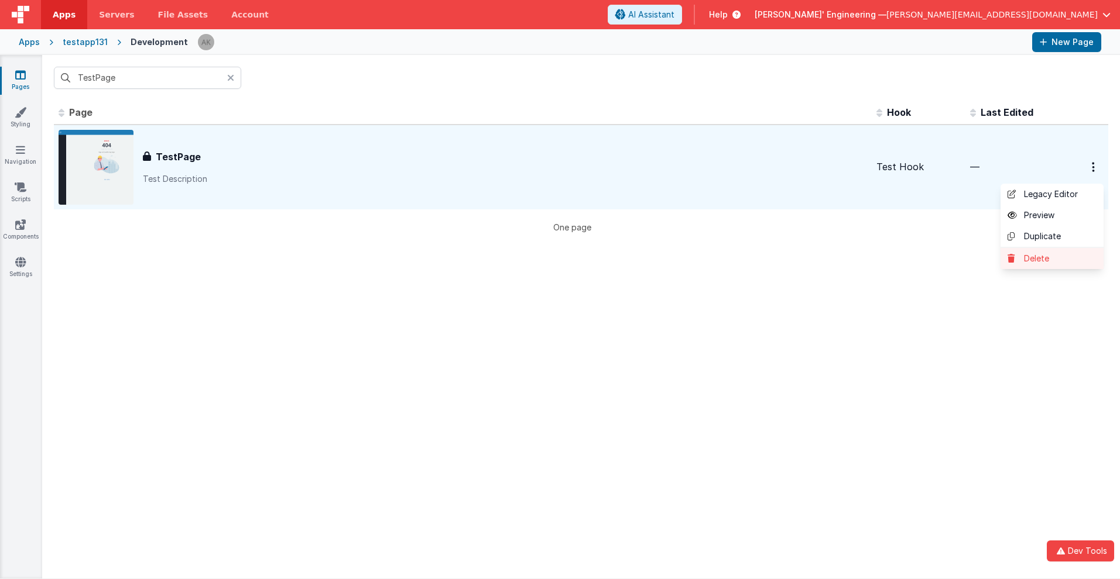
click at [1043, 259] on link "Delete" at bounding box center [1051, 258] width 103 height 21
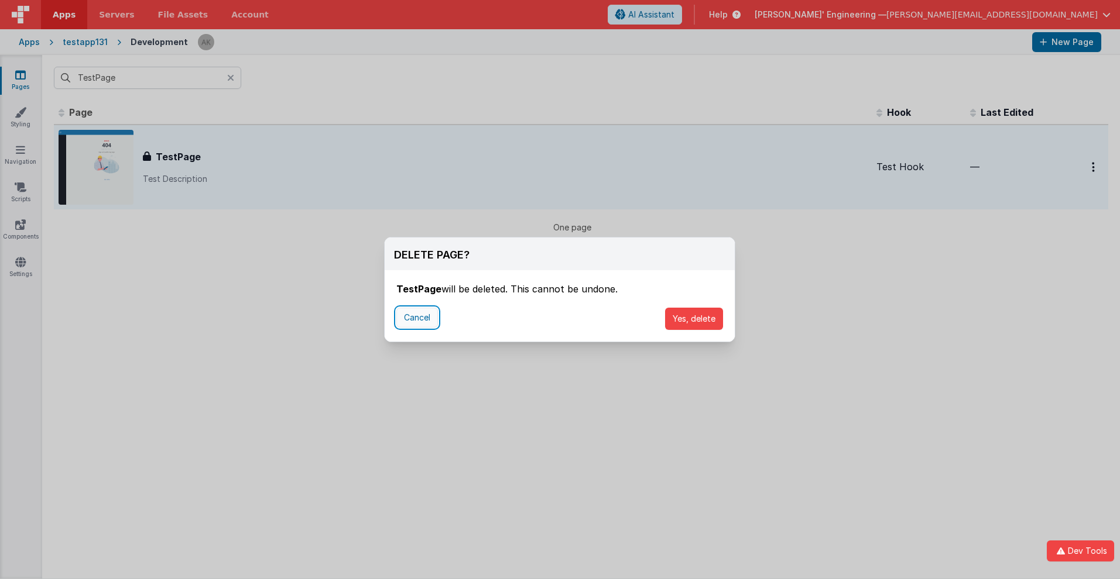
click at [417, 318] on button "Cancel" at bounding box center [417, 318] width 42 height 20
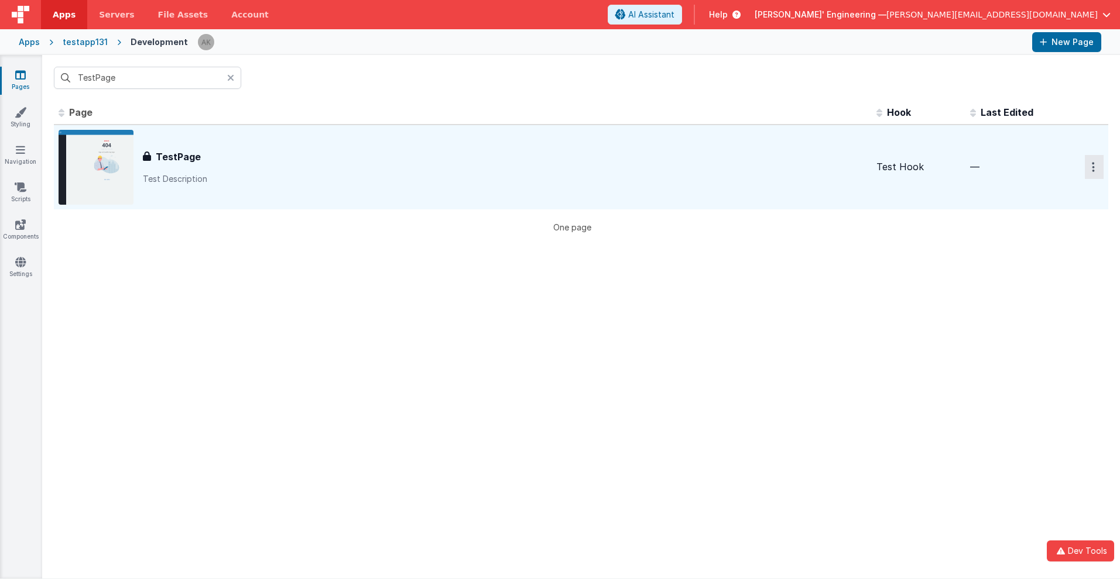
click at [1092, 167] on icon "Options" at bounding box center [1093, 167] width 3 height 10
click at [1043, 259] on link "Delete" at bounding box center [1051, 258] width 103 height 21
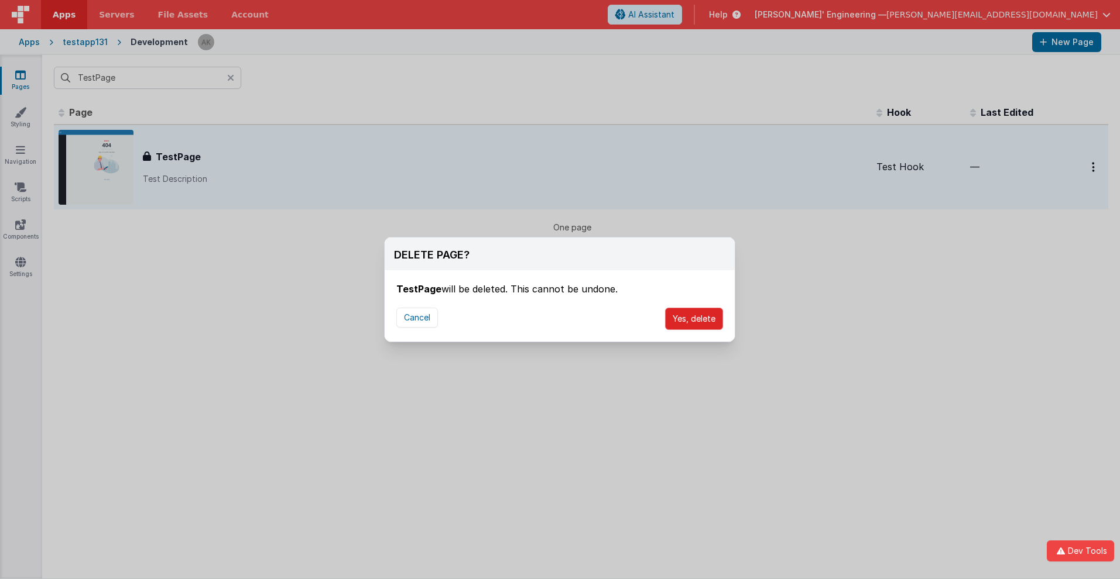
click at [694, 319] on button "Yes, delete" at bounding box center [694, 319] width 58 height 22
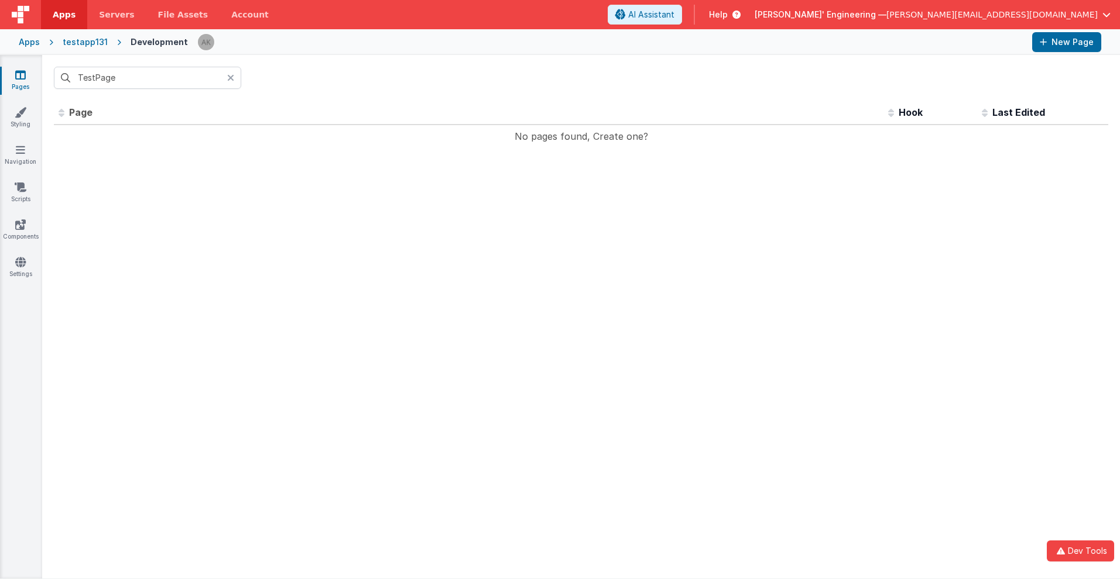
click at [64, 15] on span "Apps" at bounding box center [64, 15] width 23 height 12
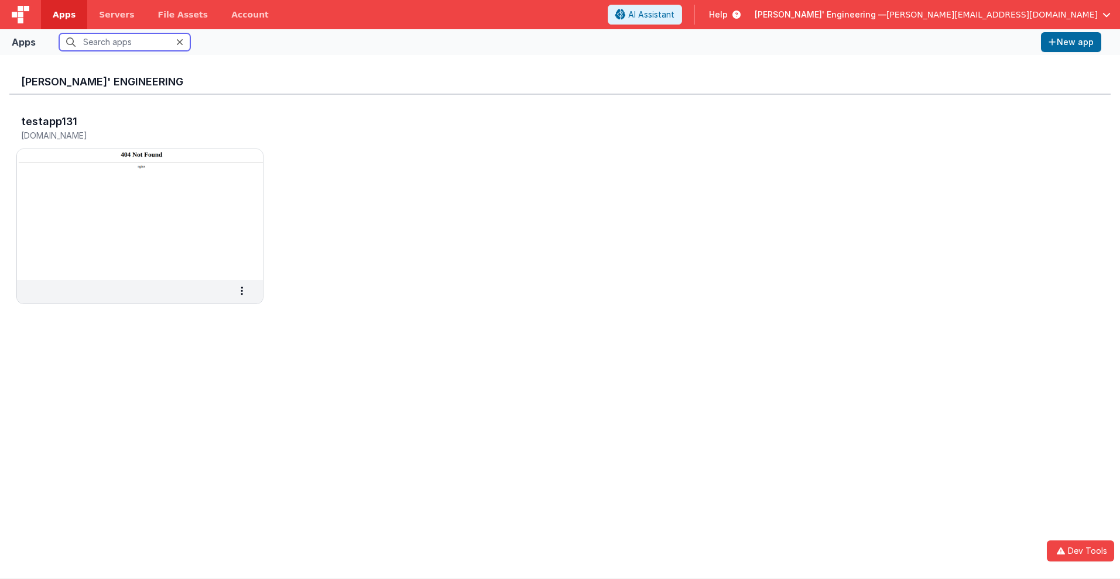
click at [125, 42] on input "text" at bounding box center [124, 42] width 131 height 18
type input "testapp131"
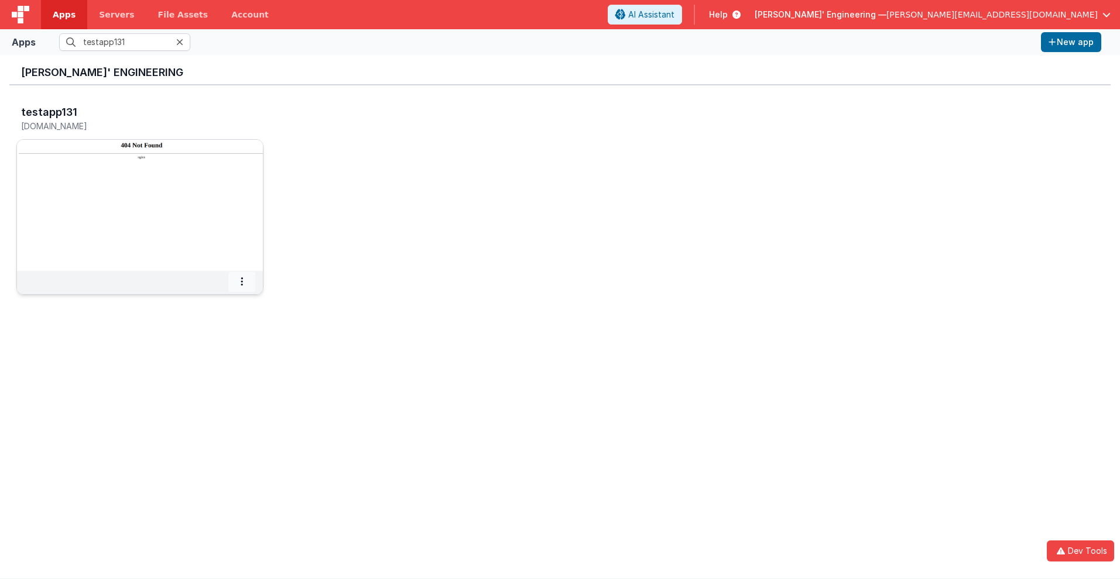
click at [242, 282] on icon at bounding box center [242, 282] width 2 height 1
click at [215, 368] on span "Delete App" at bounding box center [216, 368] width 44 height 10
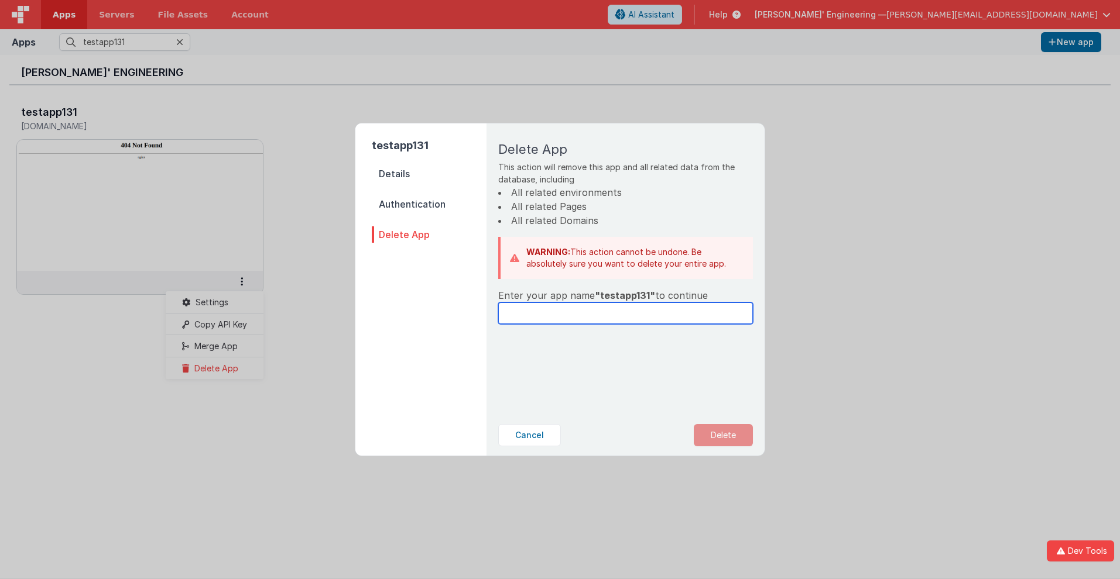
click at [625, 313] on input "text" at bounding box center [625, 314] width 255 height 22
type input "testapp131"
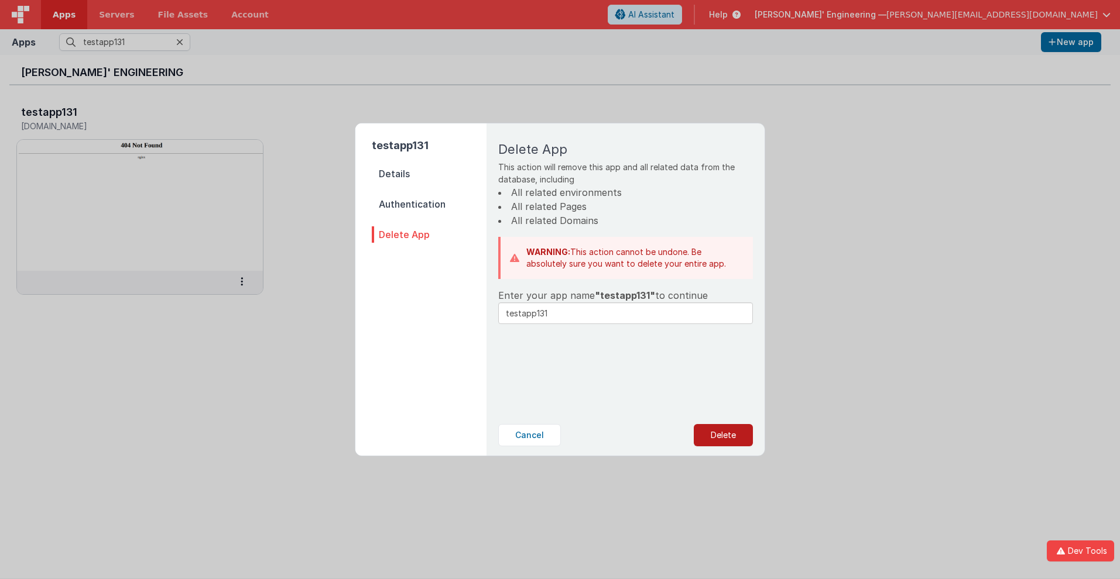
click at [723, 435] on button "Delete" at bounding box center [723, 435] width 59 height 22
click at [664, 435] on button "Yes, Delete" at bounding box center [664, 435] width 77 height 22
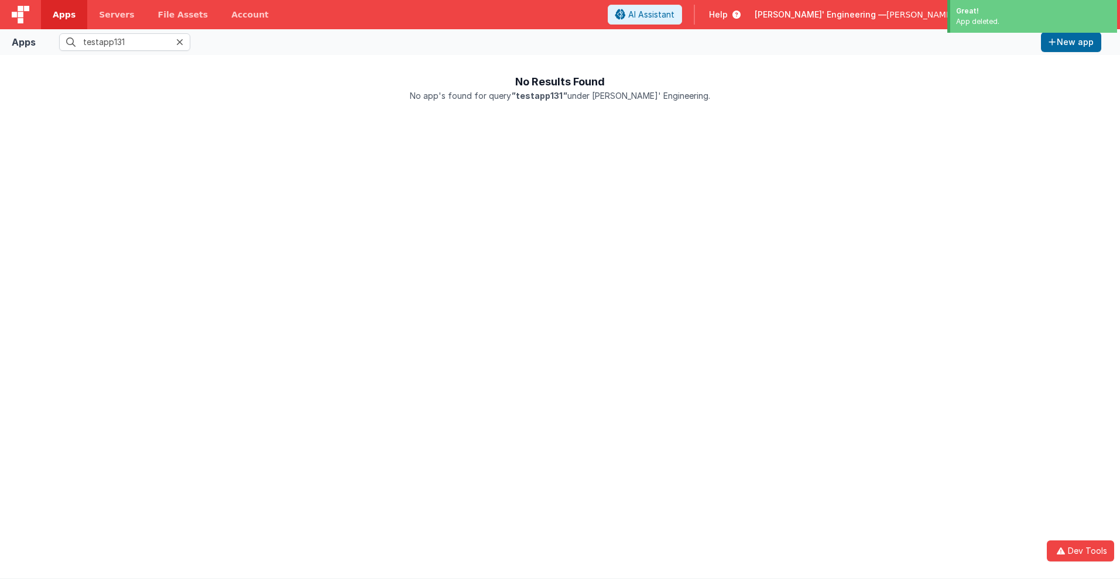
scroll to position [0, 0]
